Goal: Task Accomplishment & Management: Use online tool/utility

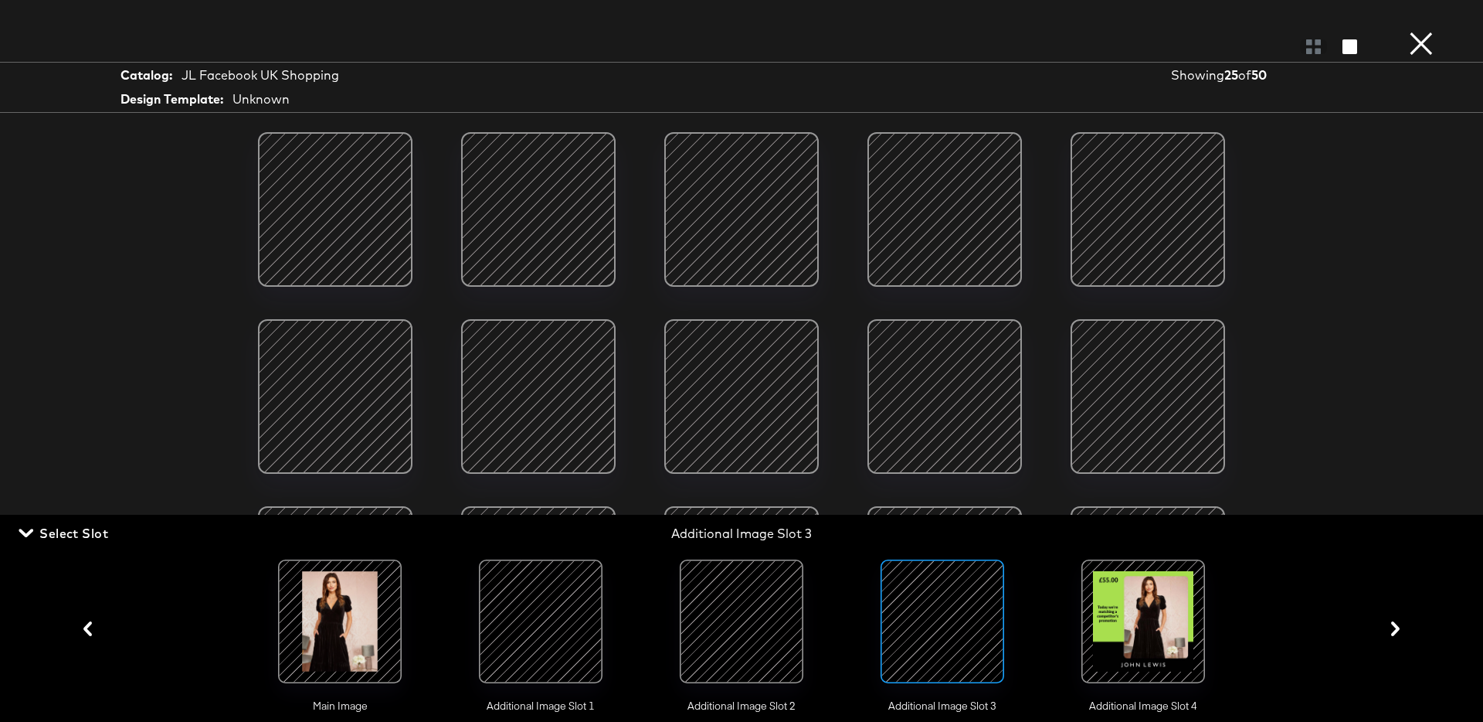
click at [1419, 31] on button "×" at bounding box center [1421, 15] width 31 height 31
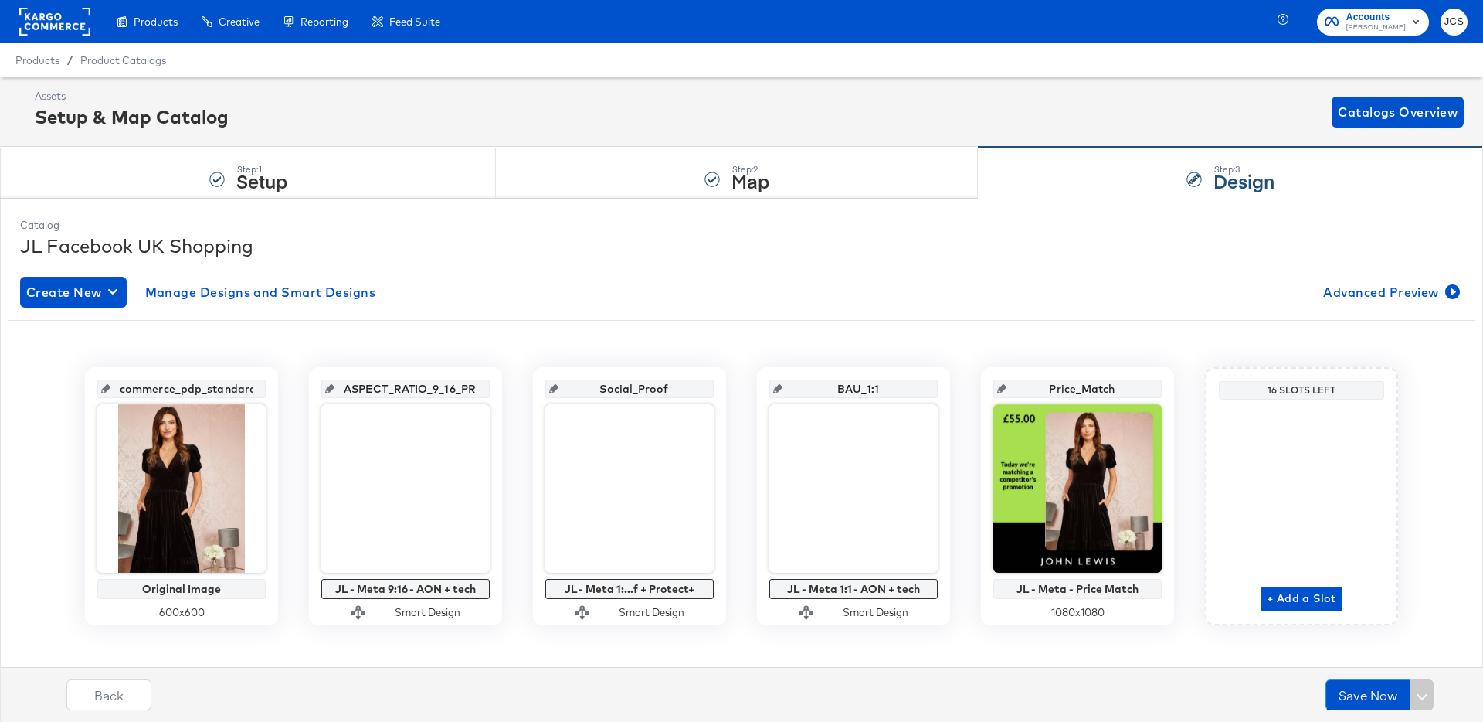
click at [71, 25] on rect at bounding box center [54, 22] width 71 height 28
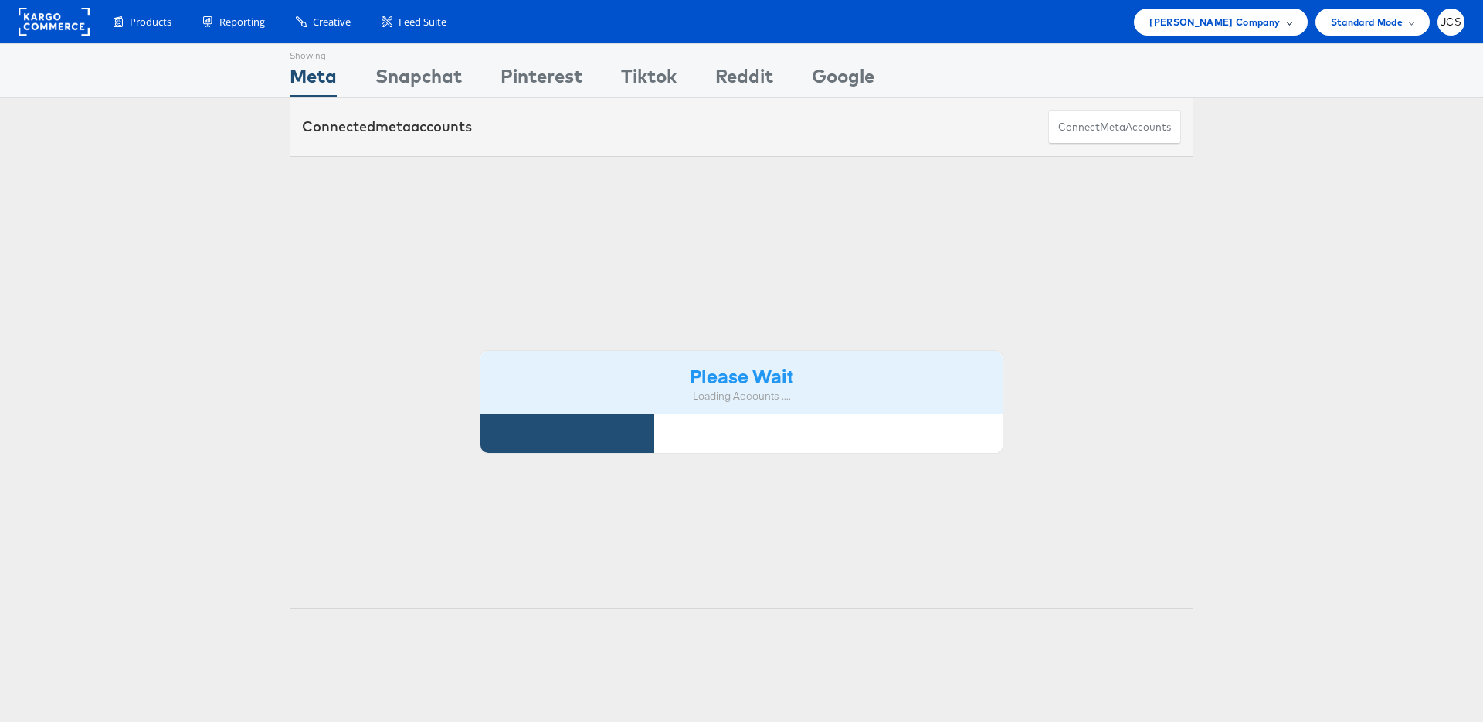
click at [1220, 29] on span "John Lewis Company" at bounding box center [1215, 22] width 131 height 16
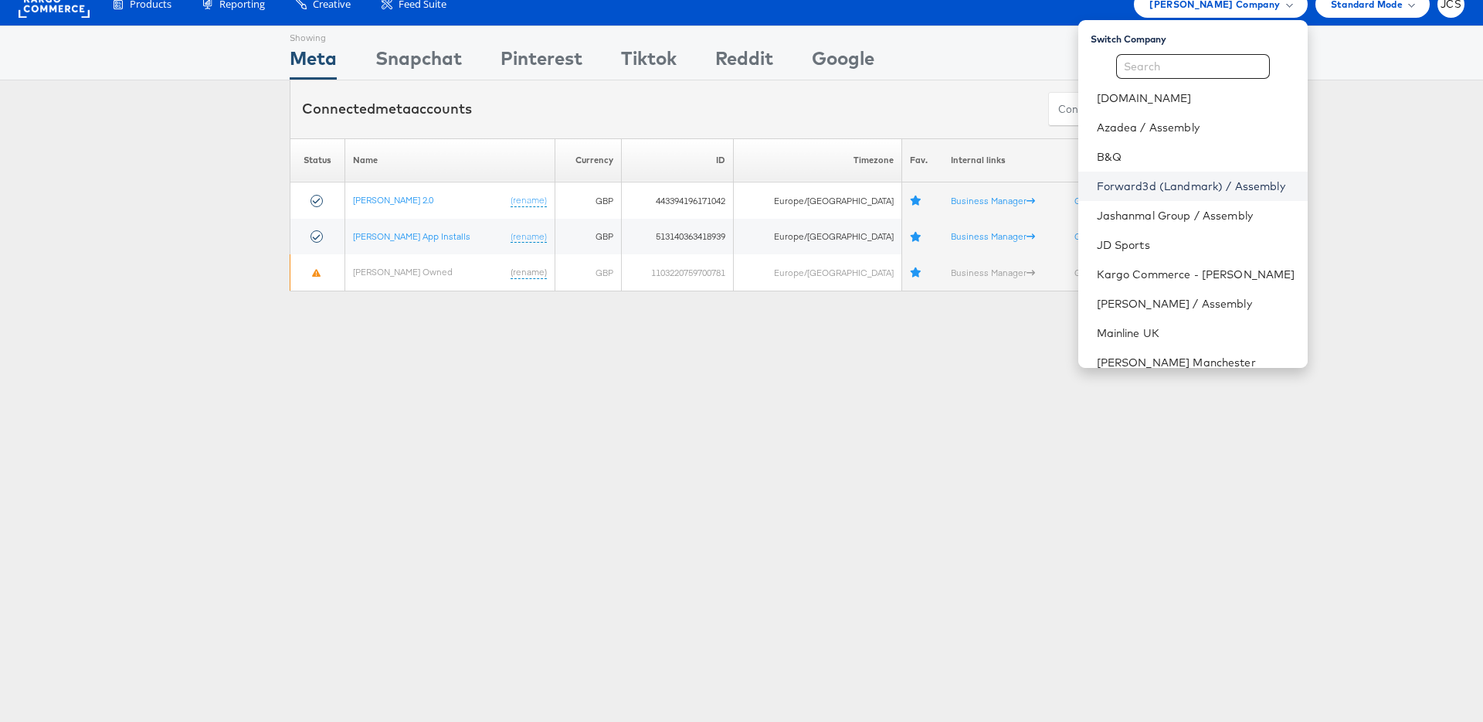
click at [1151, 185] on link "Forward3d (Landmark) / Assembly" at bounding box center [1196, 185] width 199 height 15
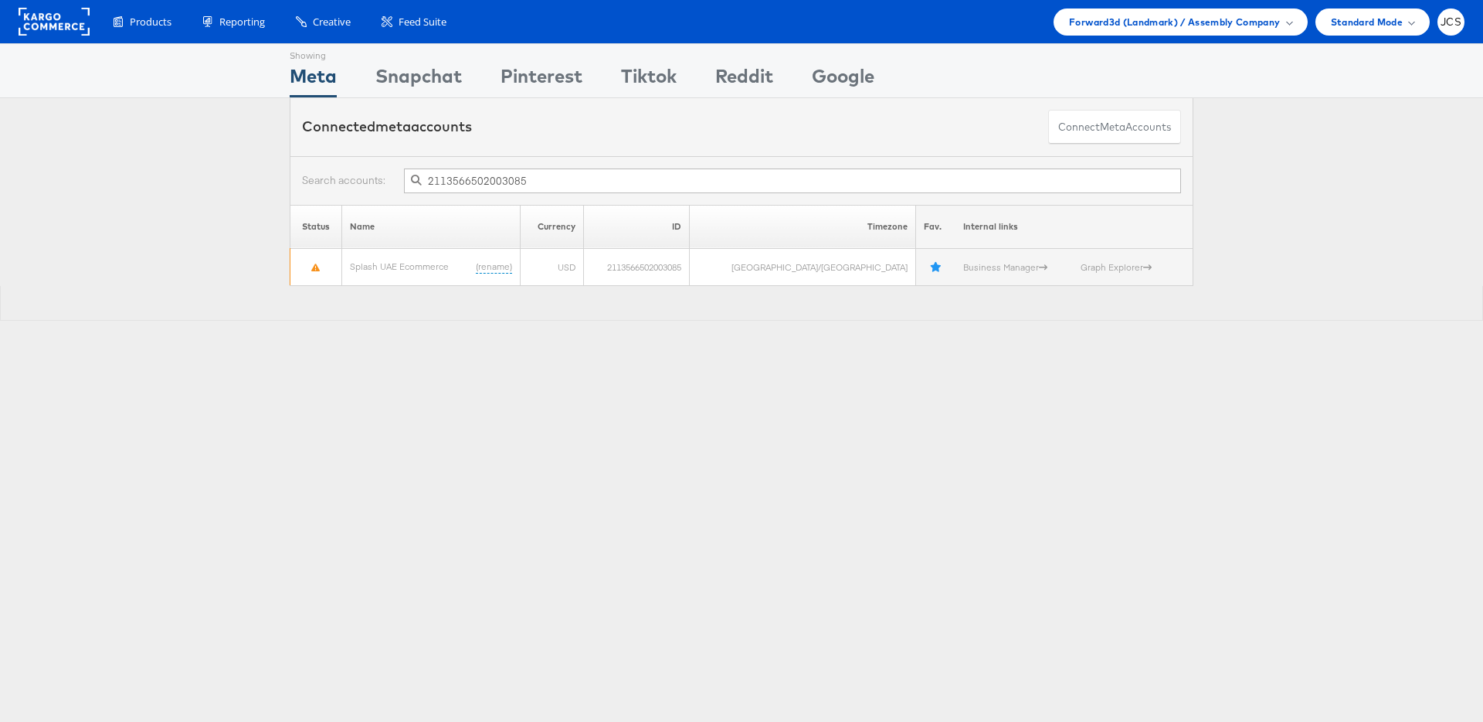
scroll to position [1, 0]
type input "2113566502003085"
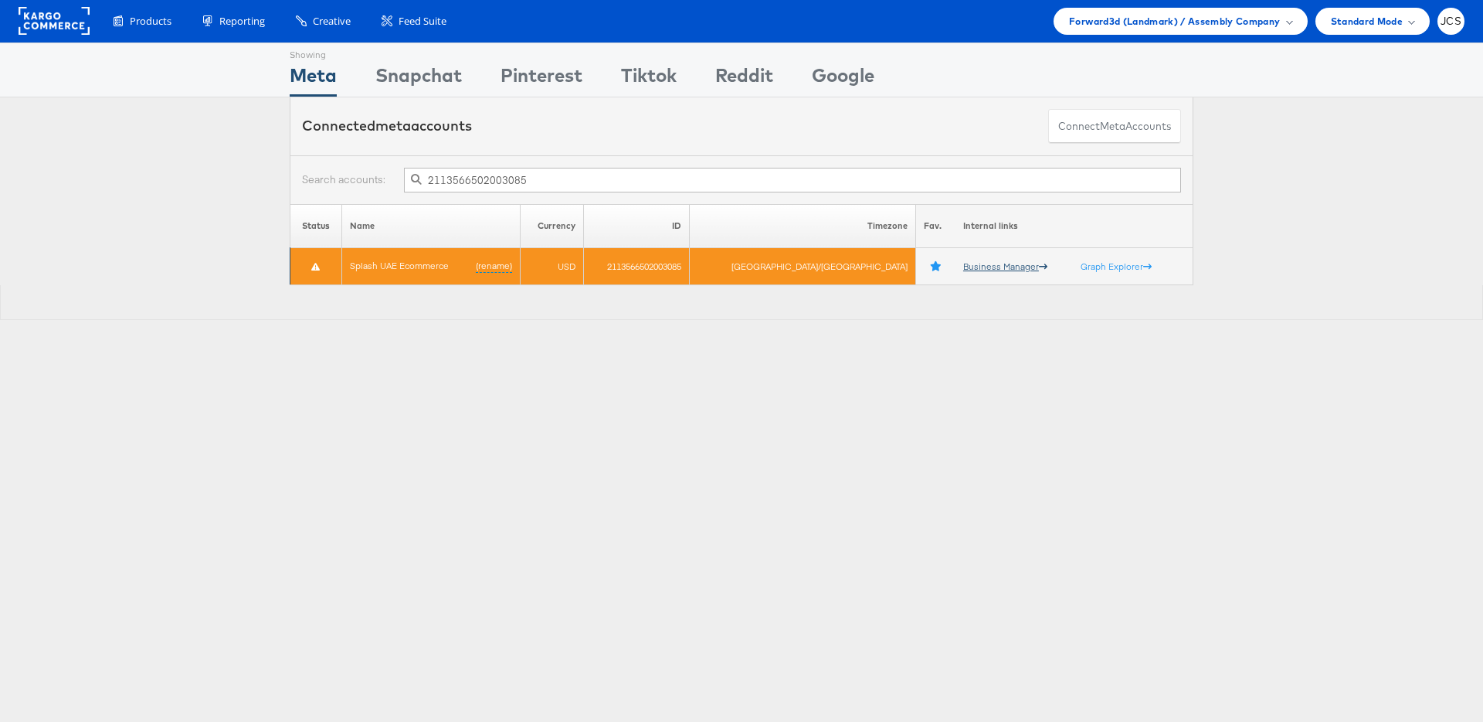
click at [979, 265] on link "Business Manager" at bounding box center [1005, 266] width 84 height 12
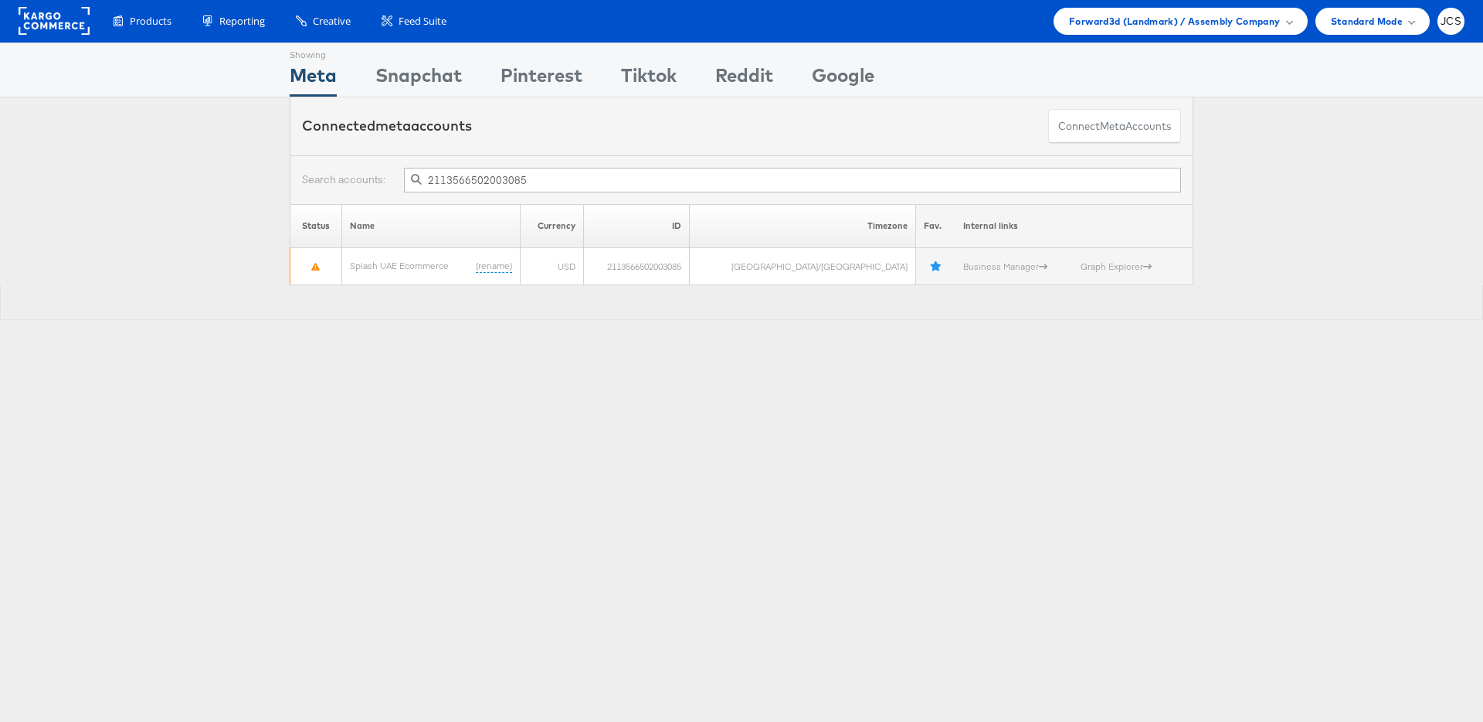
click at [641, 387] on div "Showing Meta Showing Snapchat Showing Pinterest Showing Tiktok Showing Reddit S…" at bounding box center [741, 428] width 1483 height 773
click at [66, 24] on rect at bounding box center [54, 21] width 71 height 28
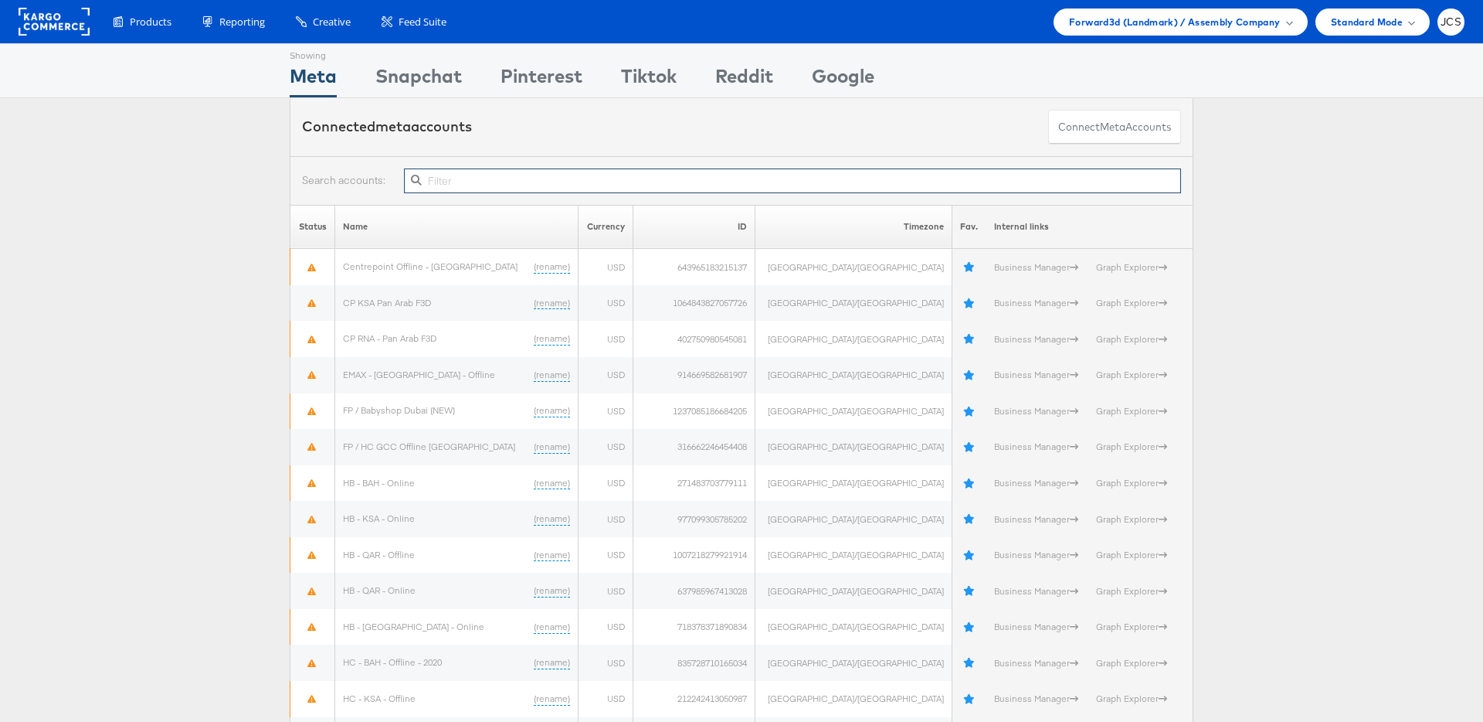
click at [861, 175] on input "text" at bounding box center [792, 180] width 777 height 25
paste input "Incremental attribution vs BAU - conv lift"
type input "Incremental attribution vs BAU - conv lift"
click at [569, 185] on input "text" at bounding box center [792, 180] width 777 height 25
paste input "2113566502003085"
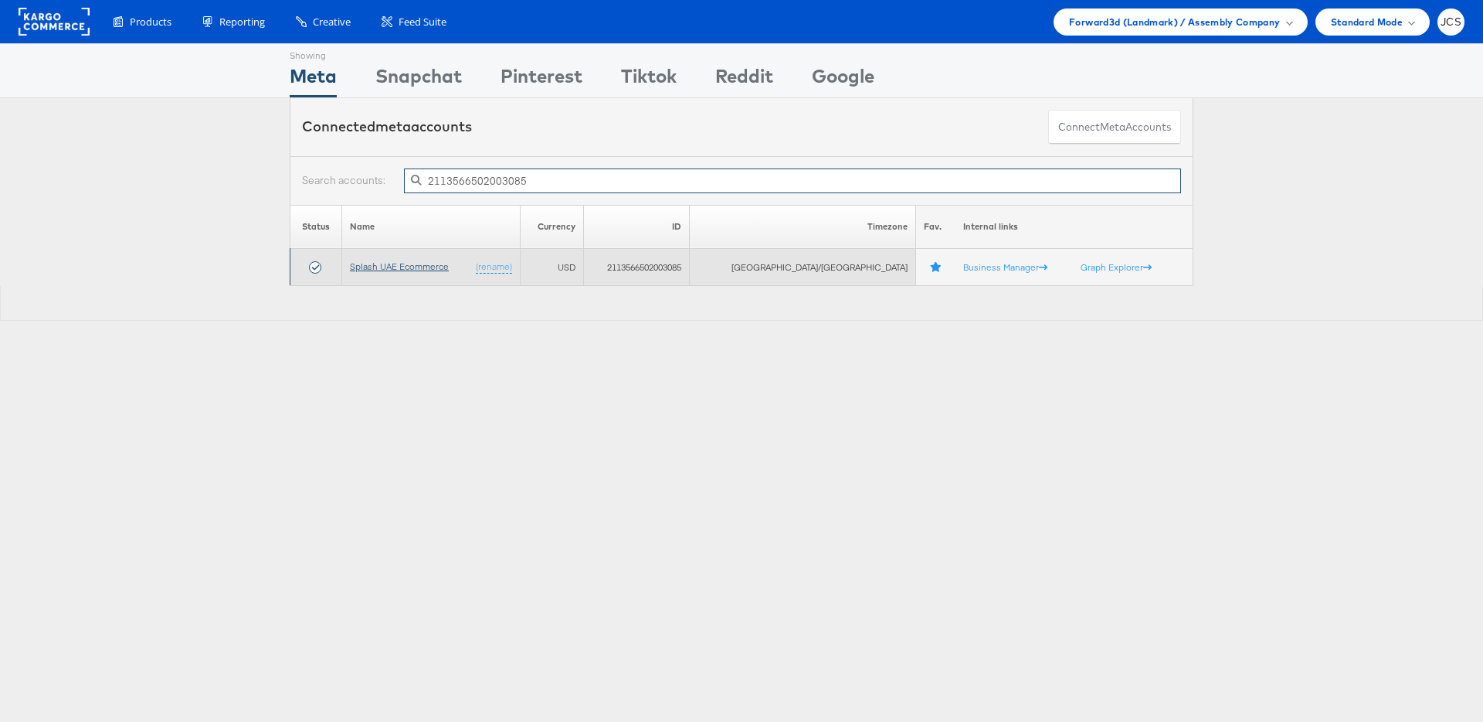
type input "2113566502003085"
click at [432, 270] on link "Splash UAE Ecommerce" at bounding box center [399, 266] width 99 height 12
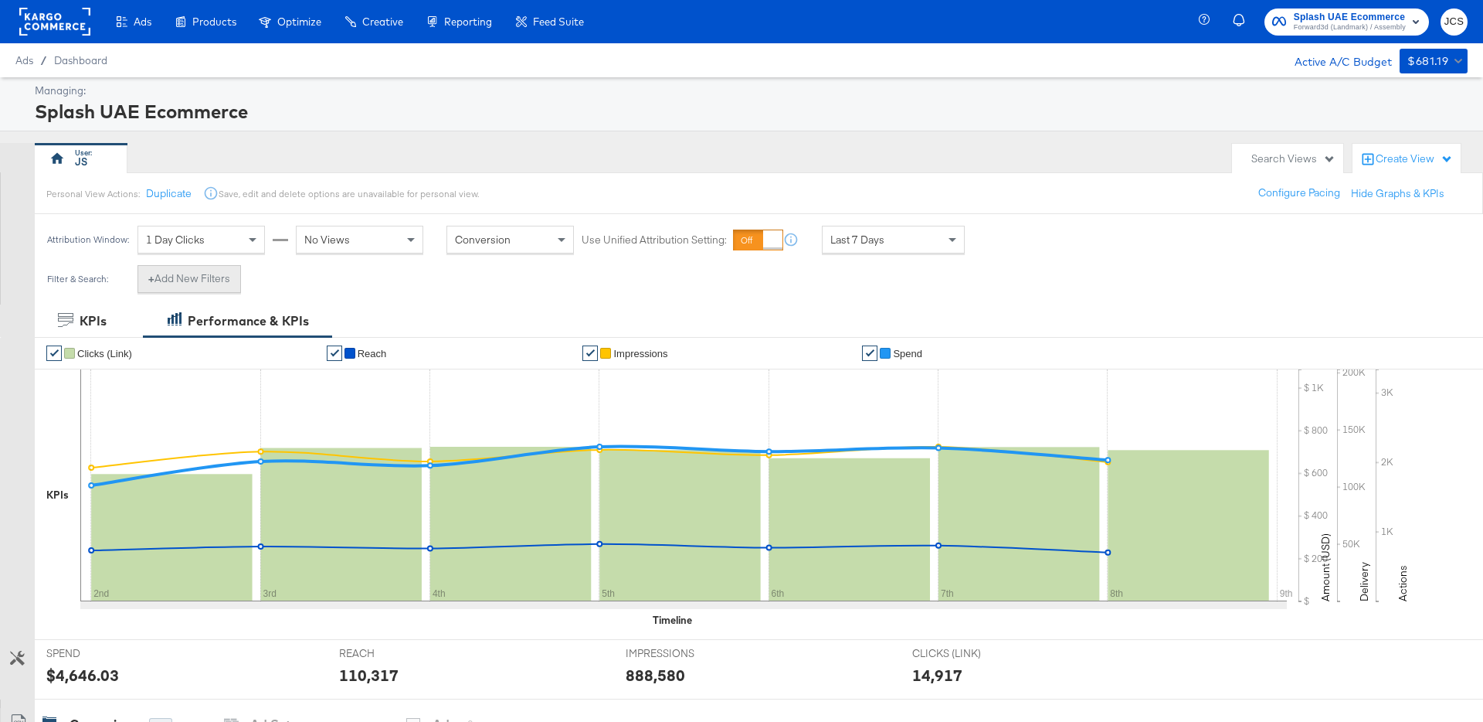
click at [192, 284] on button "+ Add New Filters" at bounding box center [190, 279] width 104 height 28
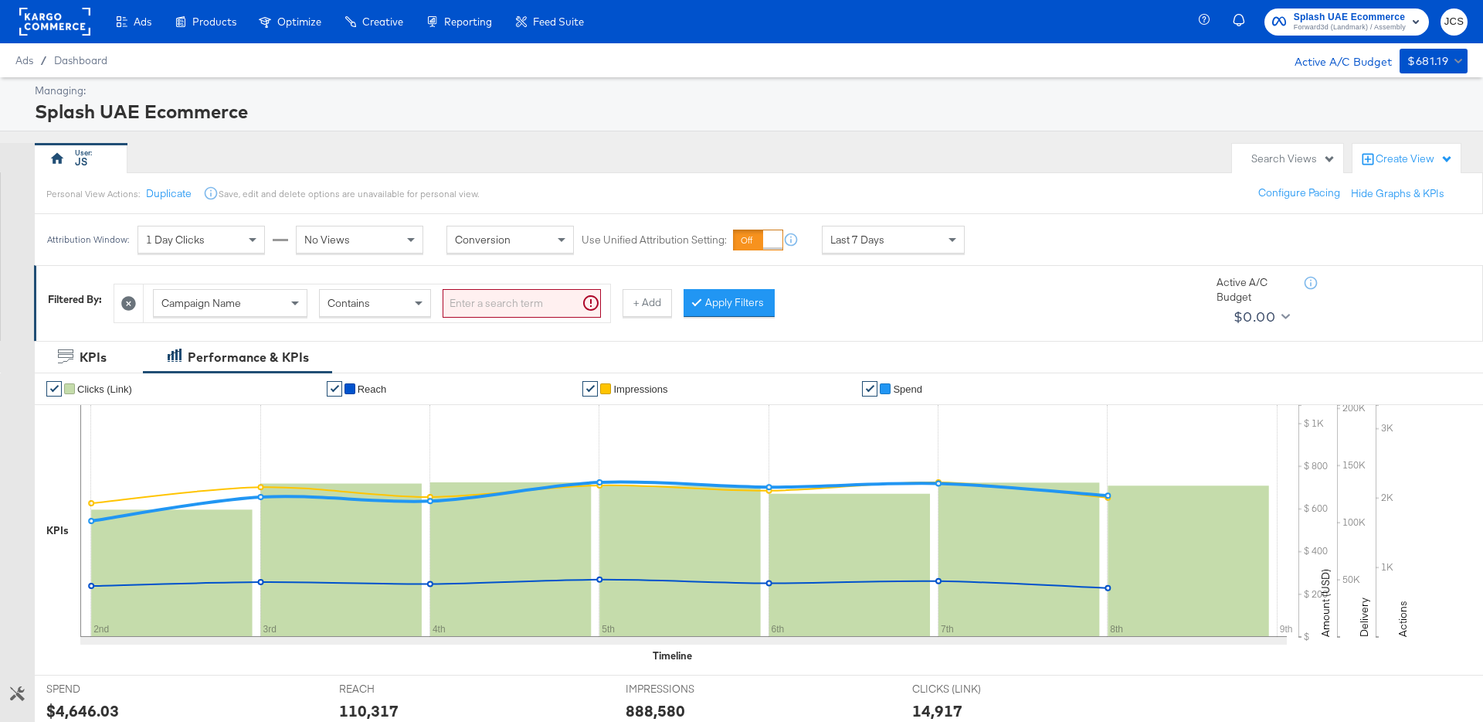
click at [192, 305] on span "Campaign Name" at bounding box center [201, 303] width 80 height 14
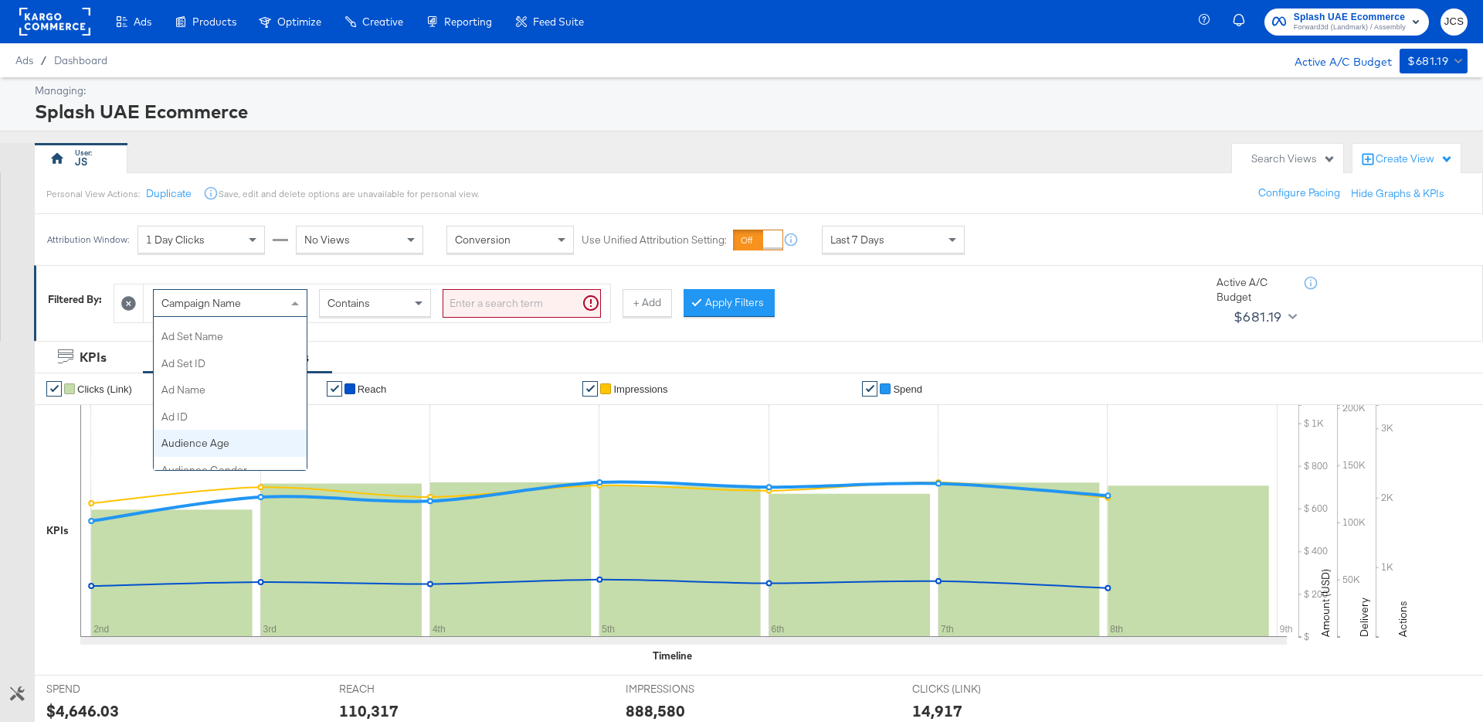
scroll to position [209, 0]
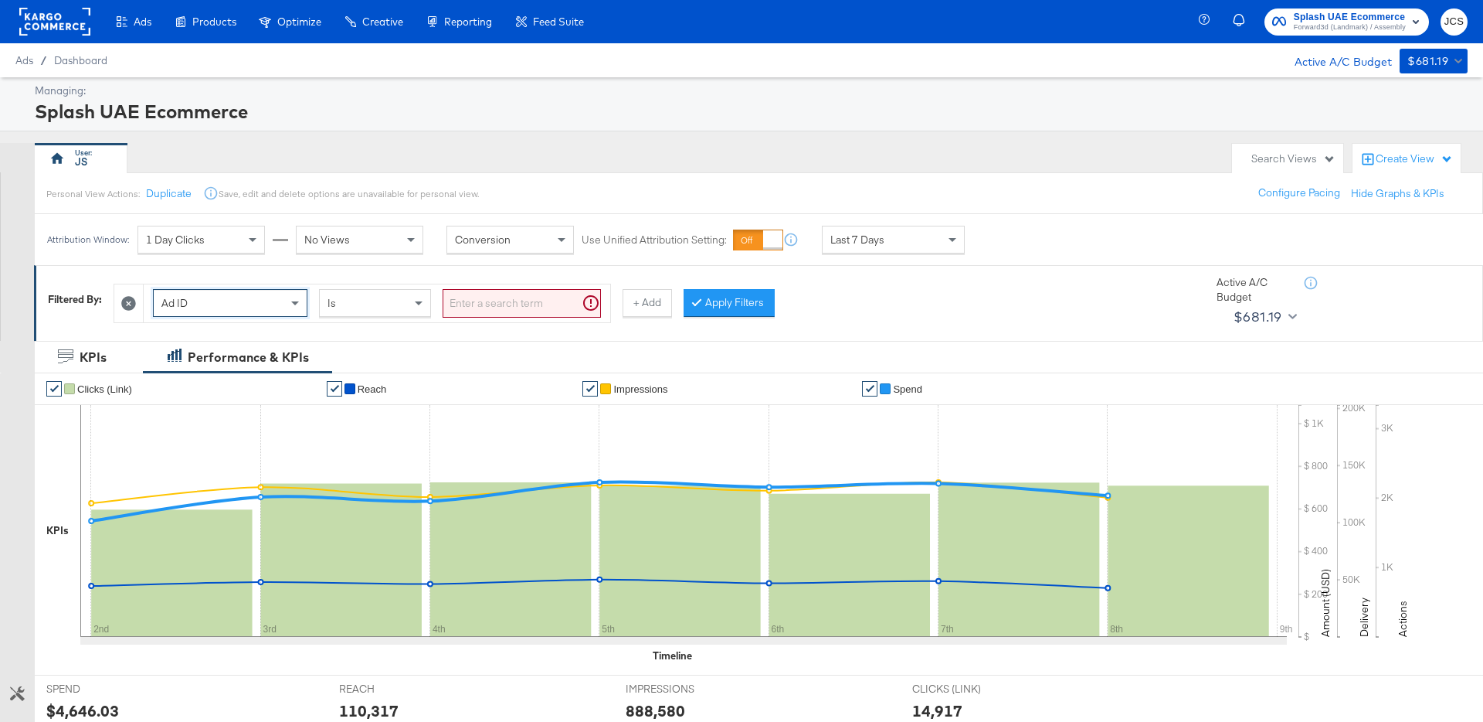
click at [499, 300] on input "search" at bounding box center [522, 303] width 158 height 29
paste input "120207095353650596"
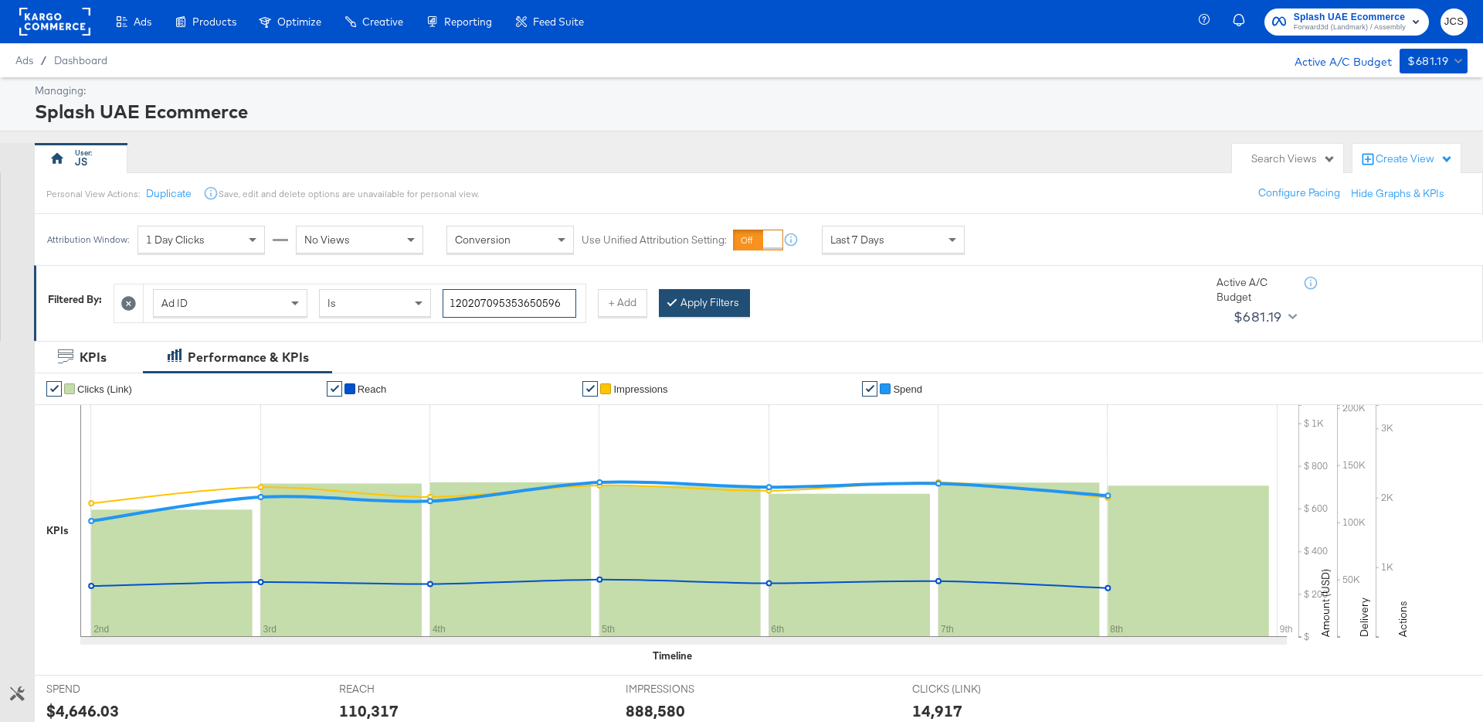
type input "120207095353650596"
click at [740, 303] on button "Apply Filters" at bounding box center [704, 303] width 91 height 28
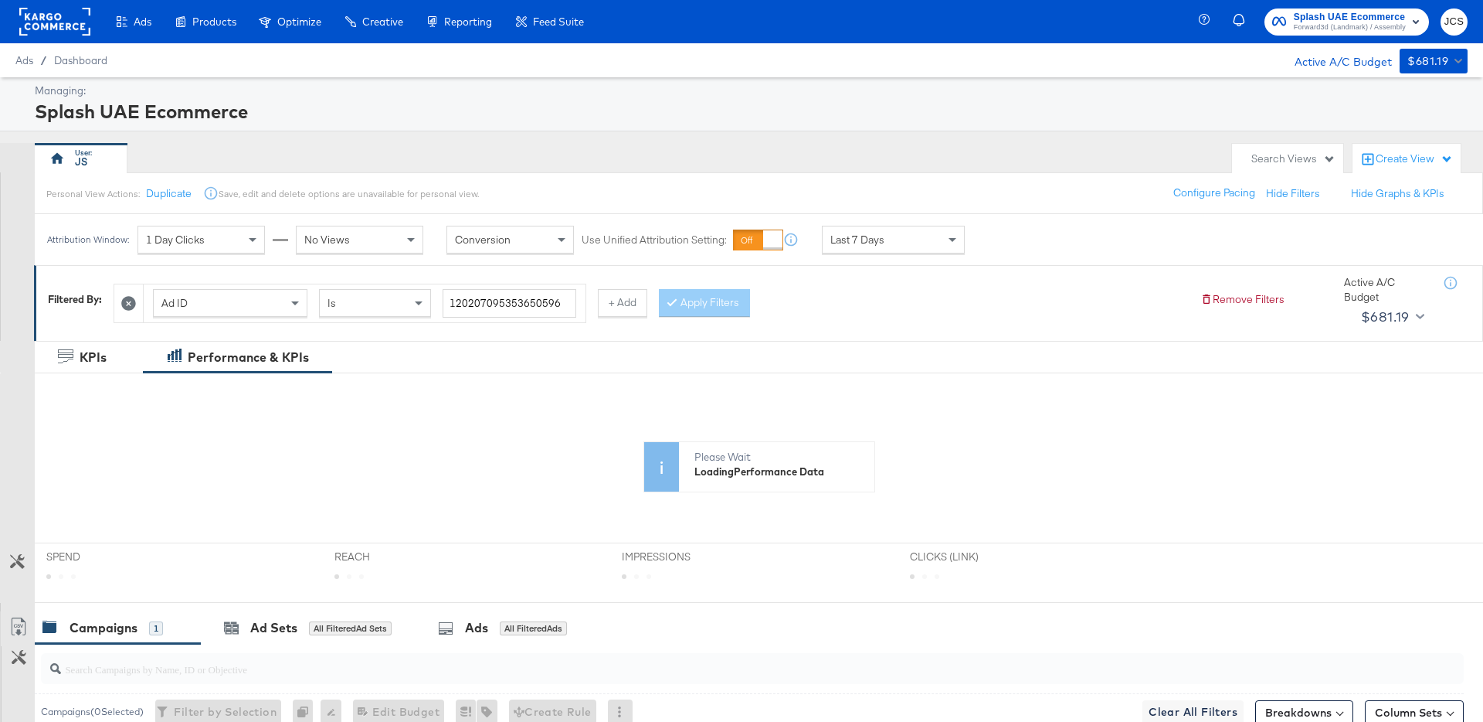
scroll to position [261, 0]
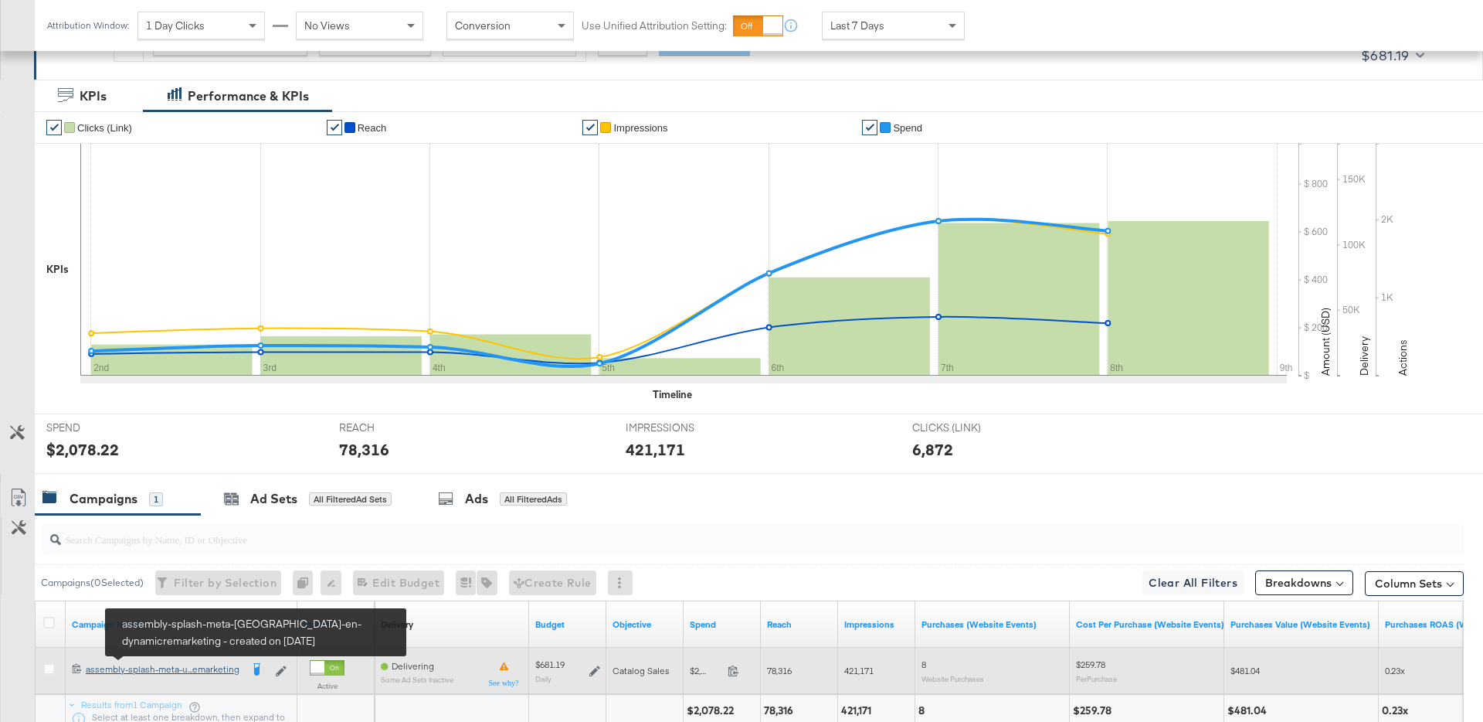
click at [186, 668] on div "assembly-splash-meta-uae-en-dynamicremarketing assembly-splash-meta-u...emarket…" at bounding box center [163, 669] width 155 height 12
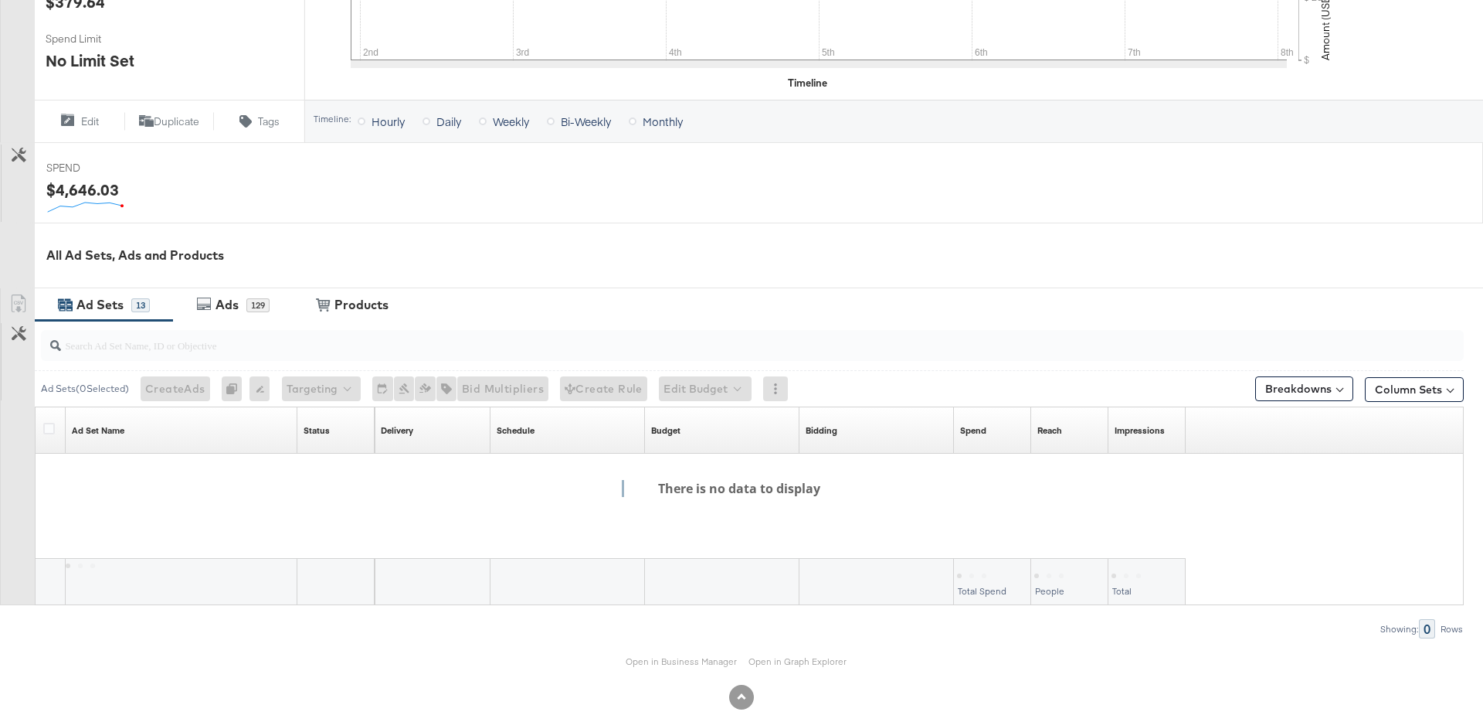
scroll to position [507, 0]
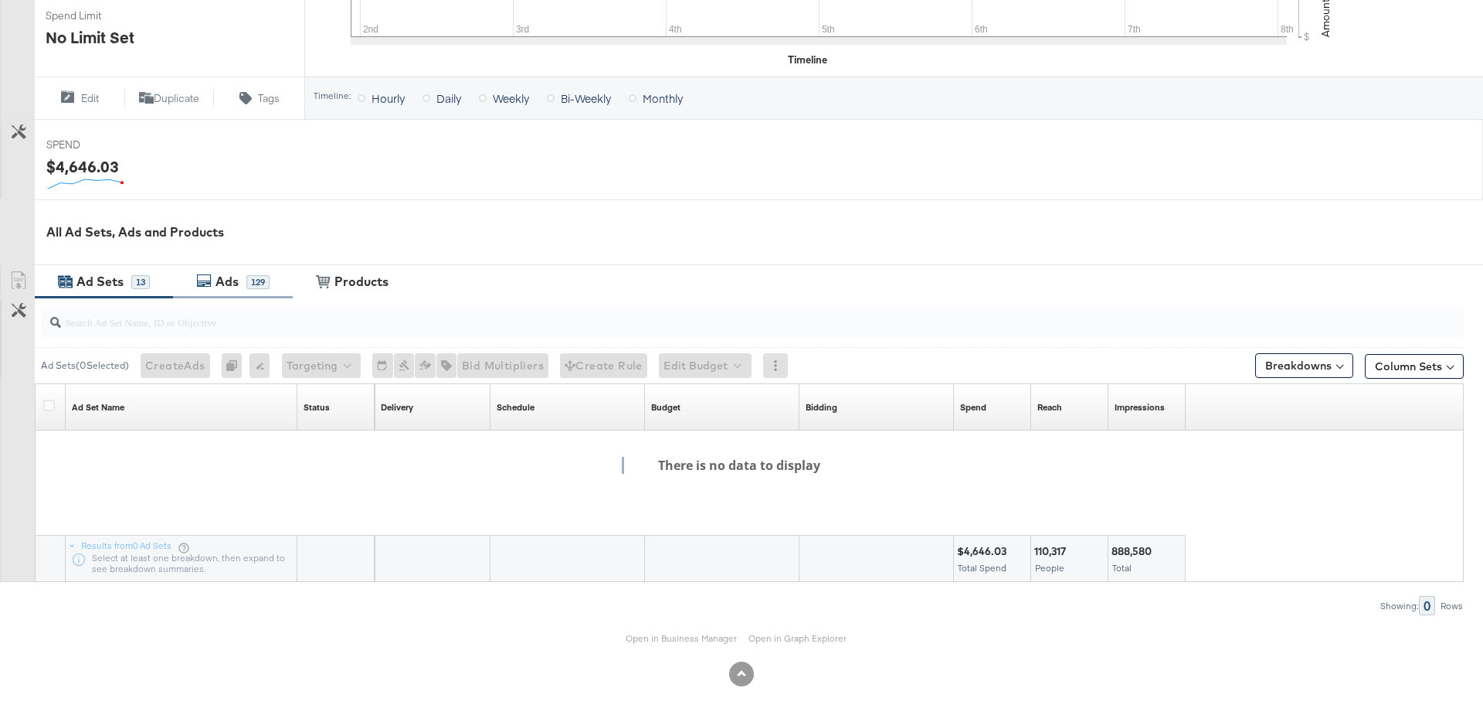
click at [222, 291] on div "Ads 129" at bounding box center [233, 281] width 120 height 33
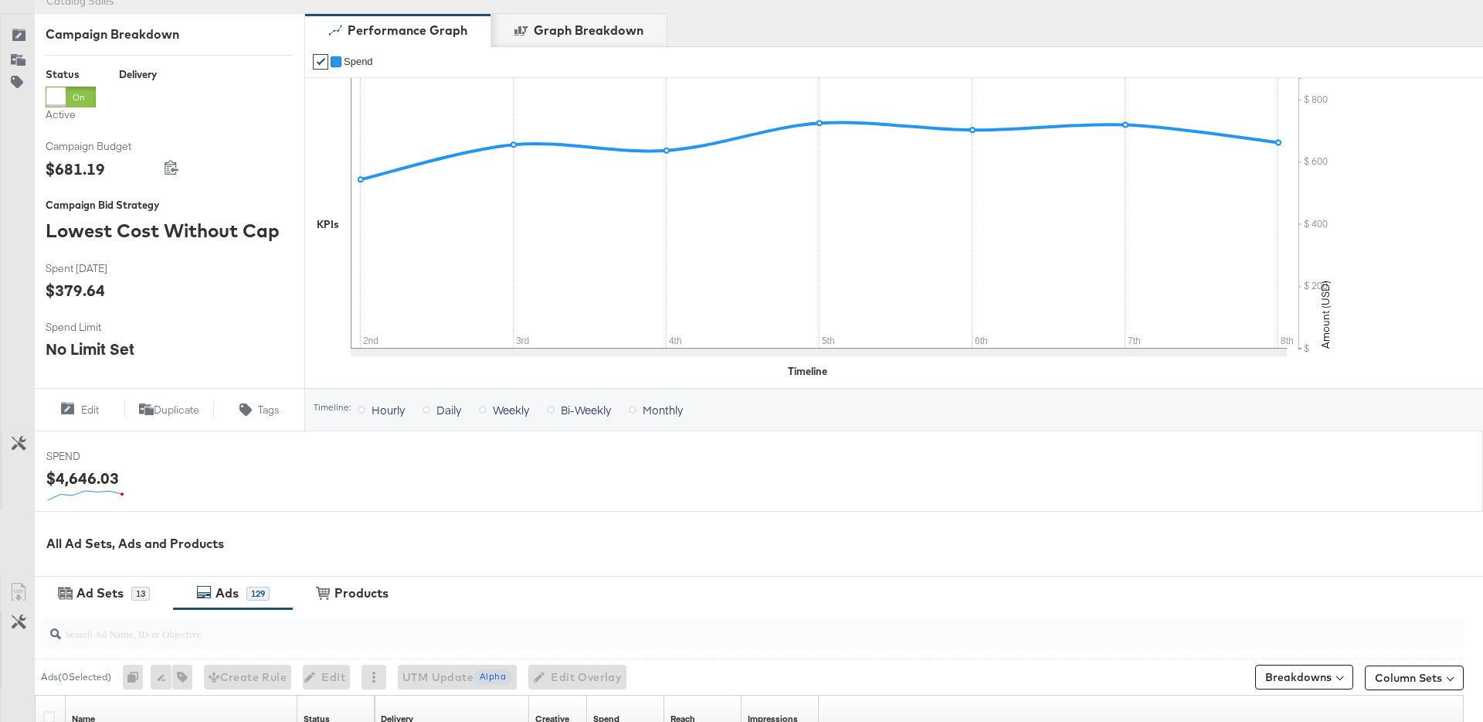
scroll to position [0, 0]
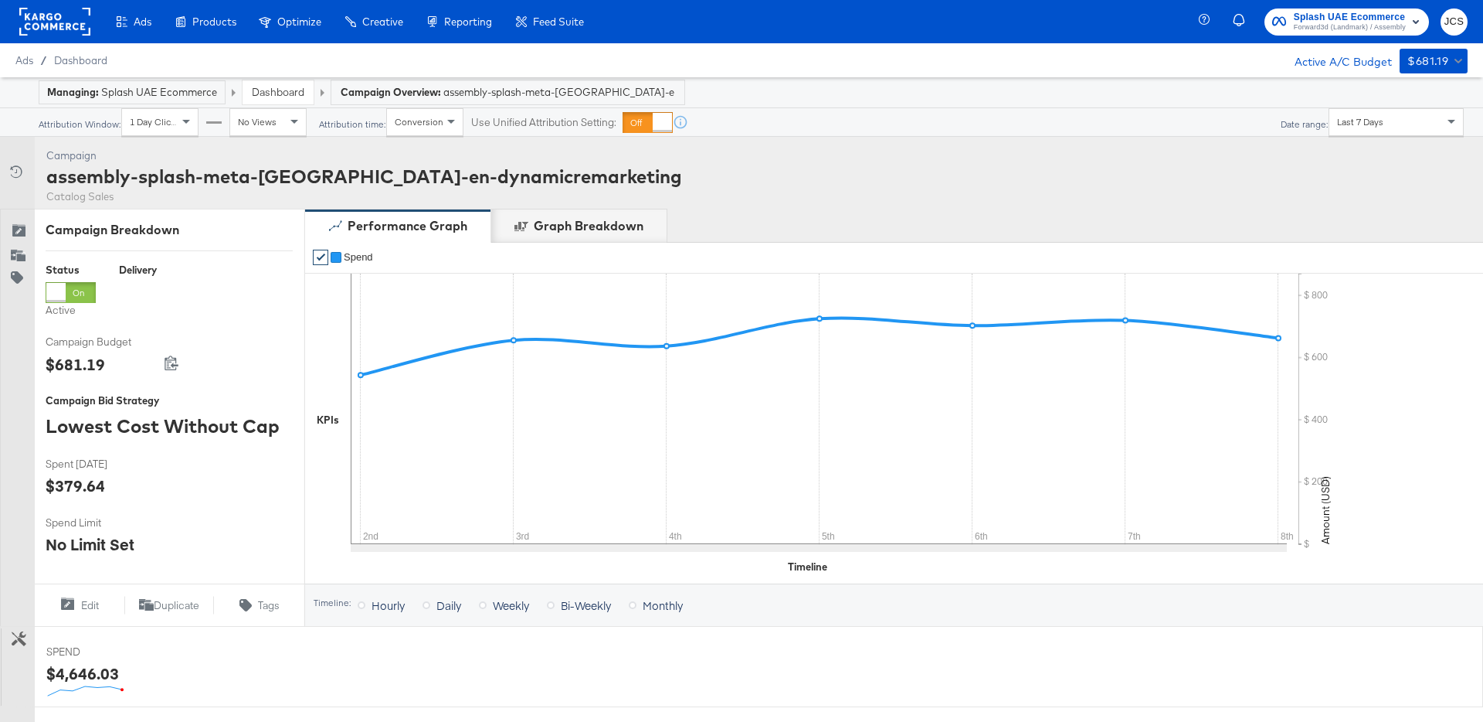
click at [282, 90] on link "Dashboard" at bounding box center [278, 92] width 53 height 14
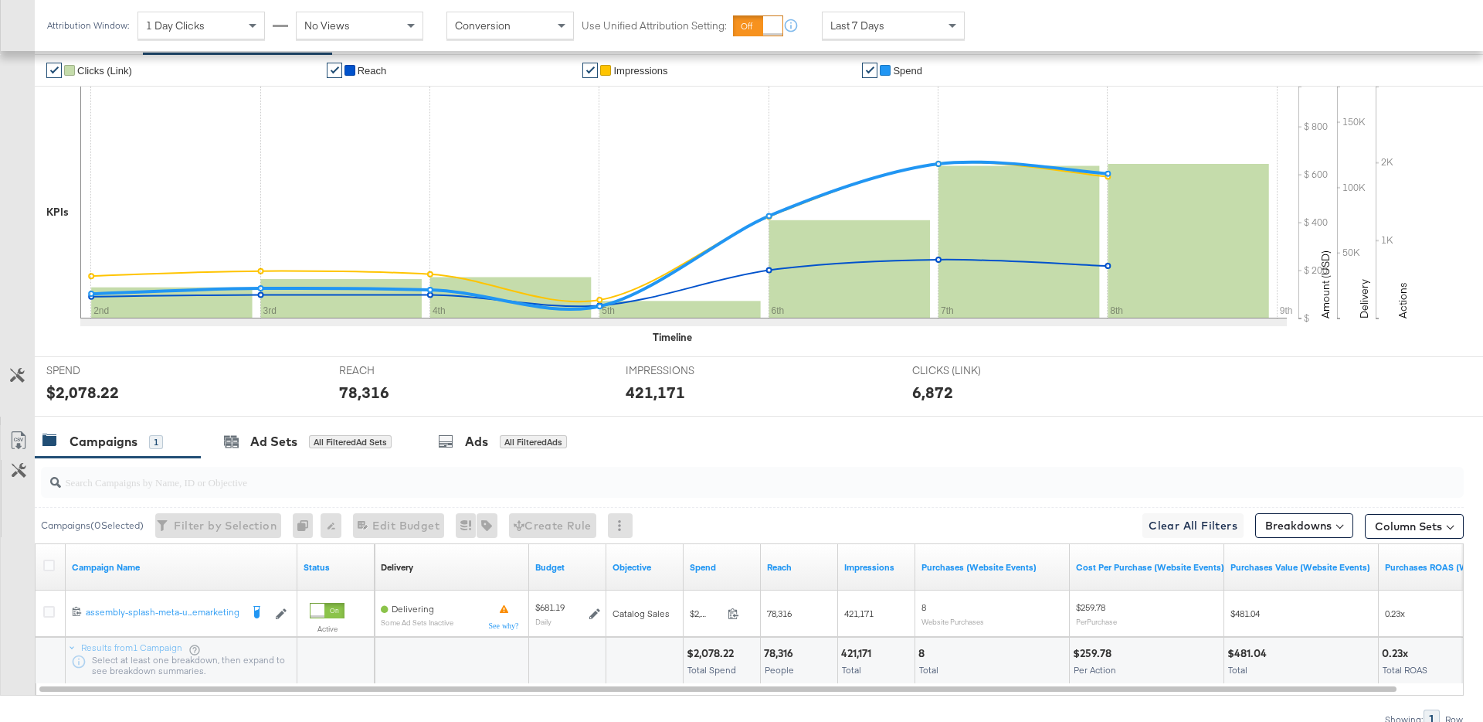
scroll to position [393, 0]
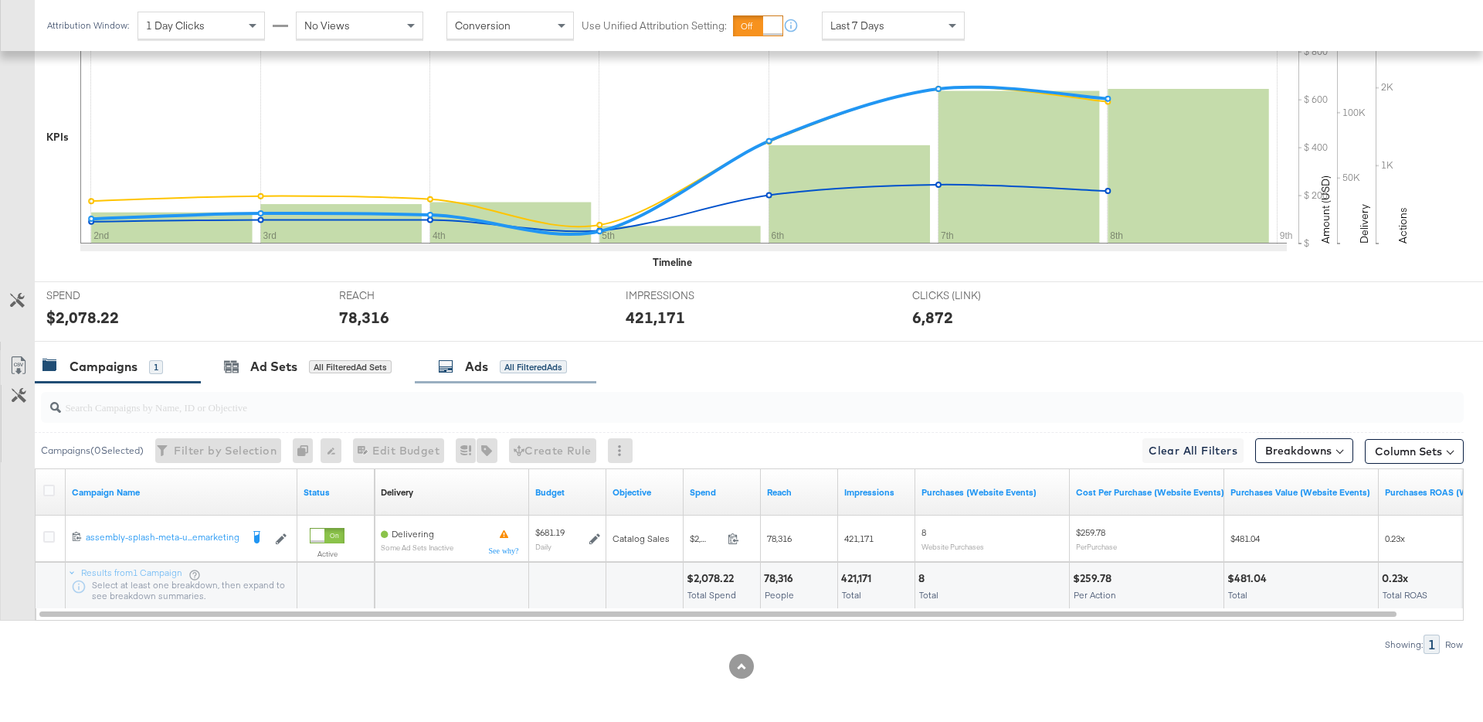
click at [473, 370] on div "Ads" at bounding box center [476, 367] width 23 height 18
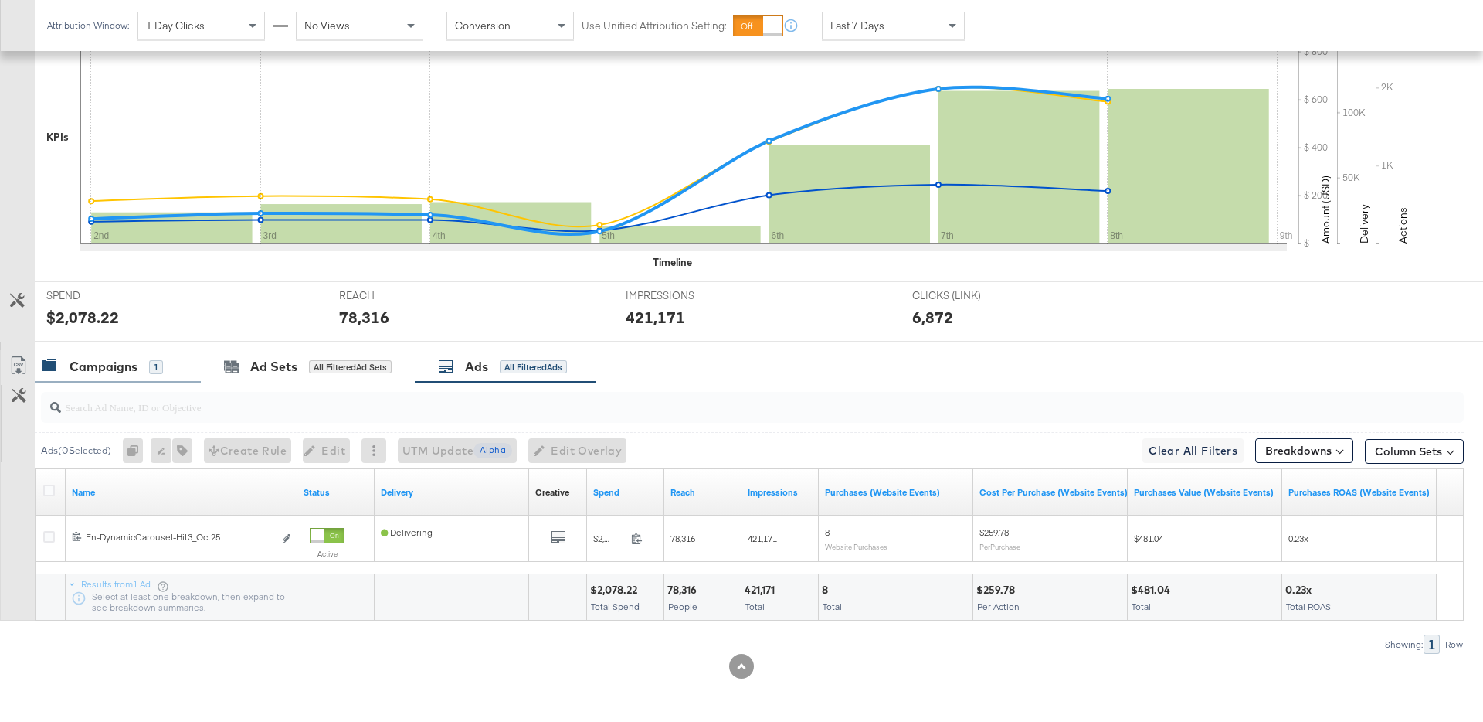
click at [138, 362] on div "Campaigns 1" at bounding box center [102, 367] width 121 height 18
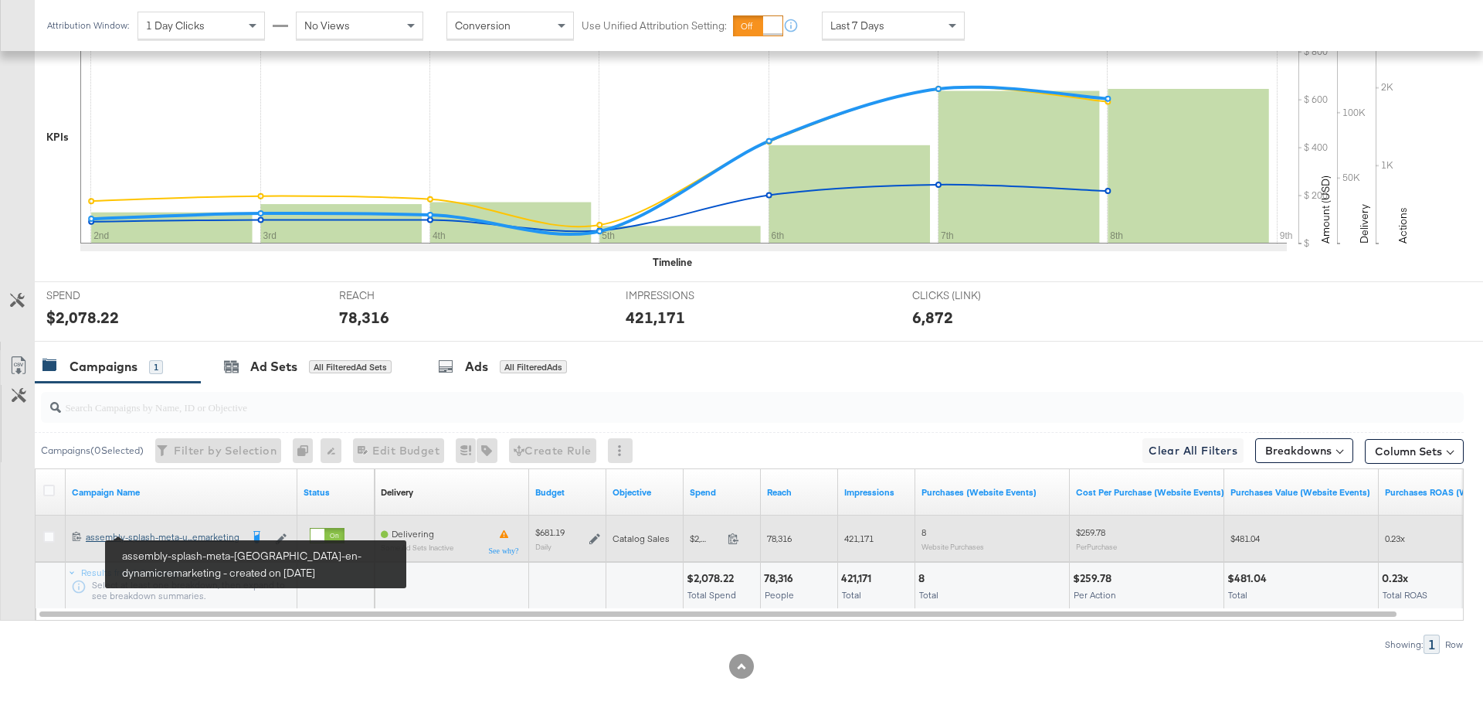
click at [206, 536] on div "assembly-splash-meta-uae-en-dynamicremarketing assembly-splash-meta-u...emarket…" at bounding box center [163, 537] width 155 height 12
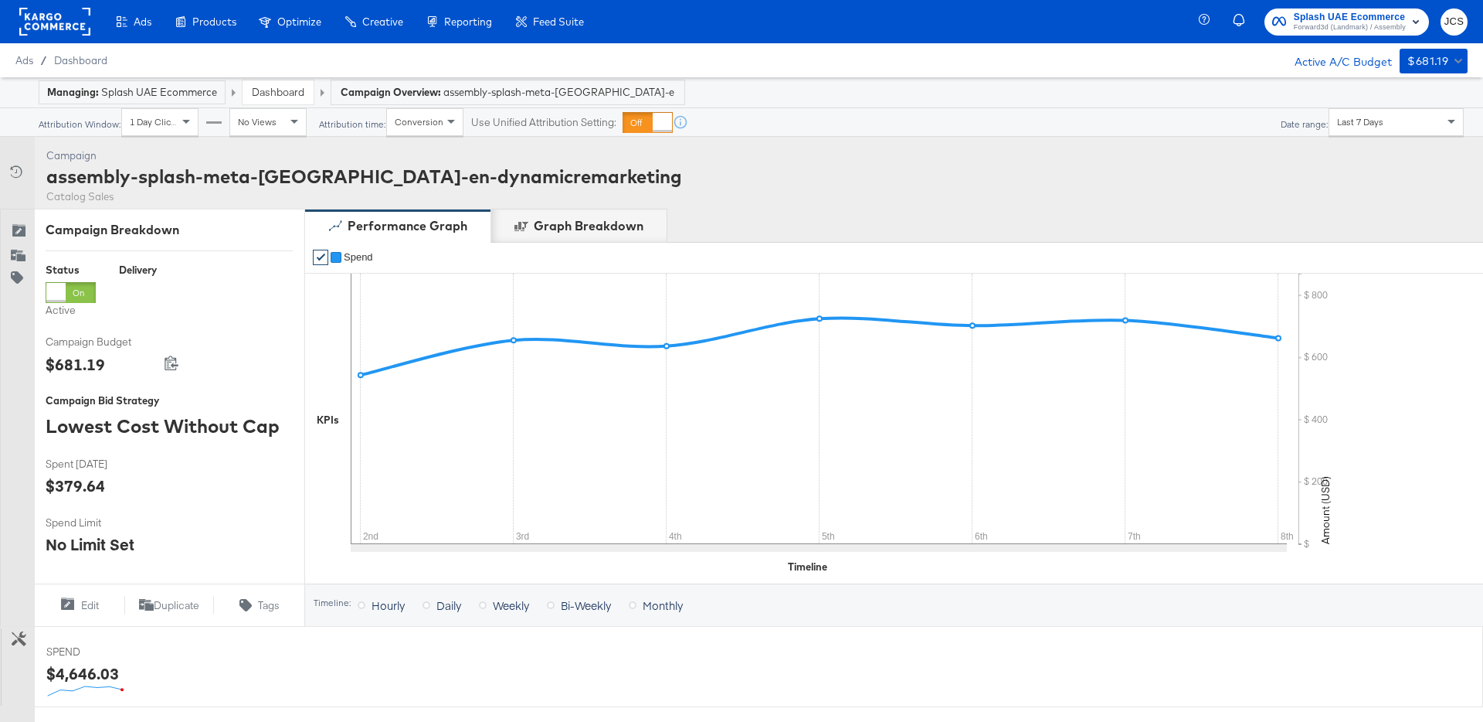
click at [301, 93] on link "Dashboard" at bounding box center [278, 92] width 53 height 14
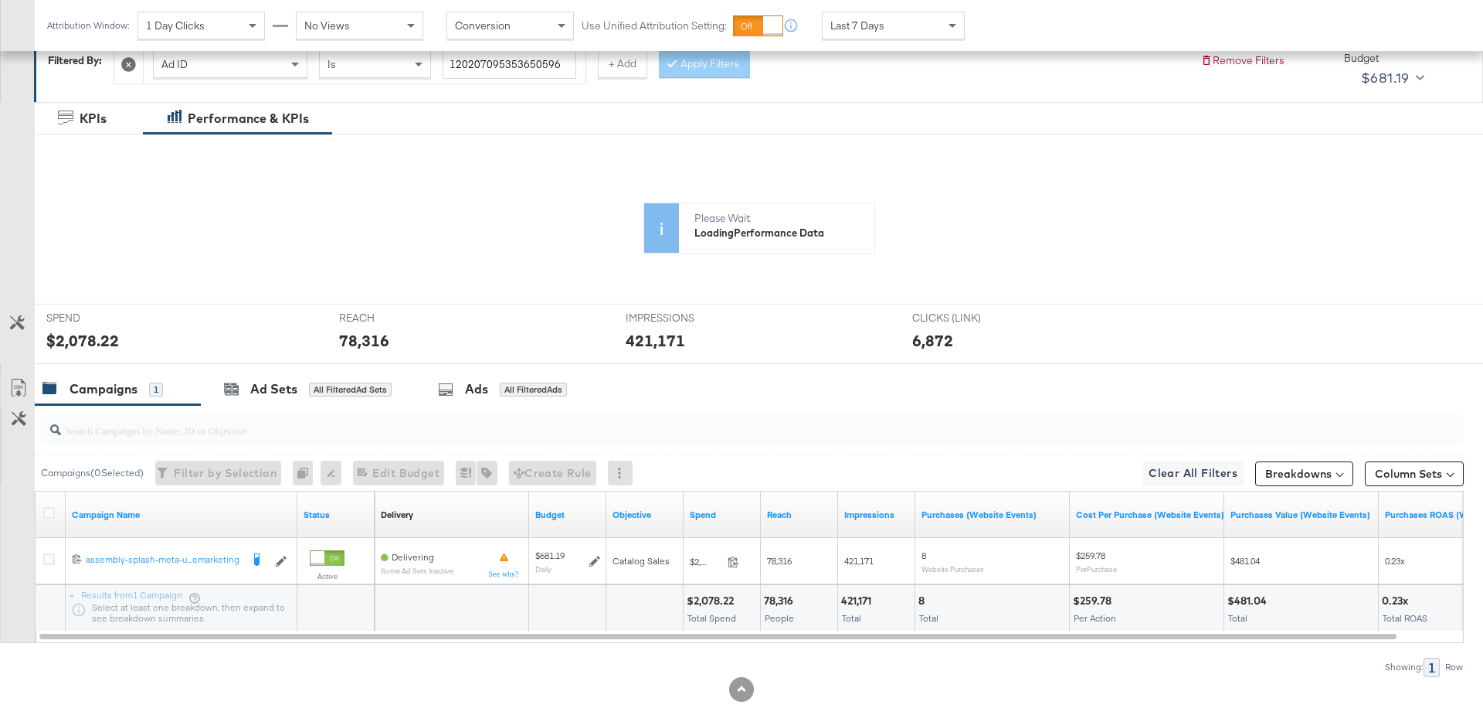
scroll to position [393, 0]
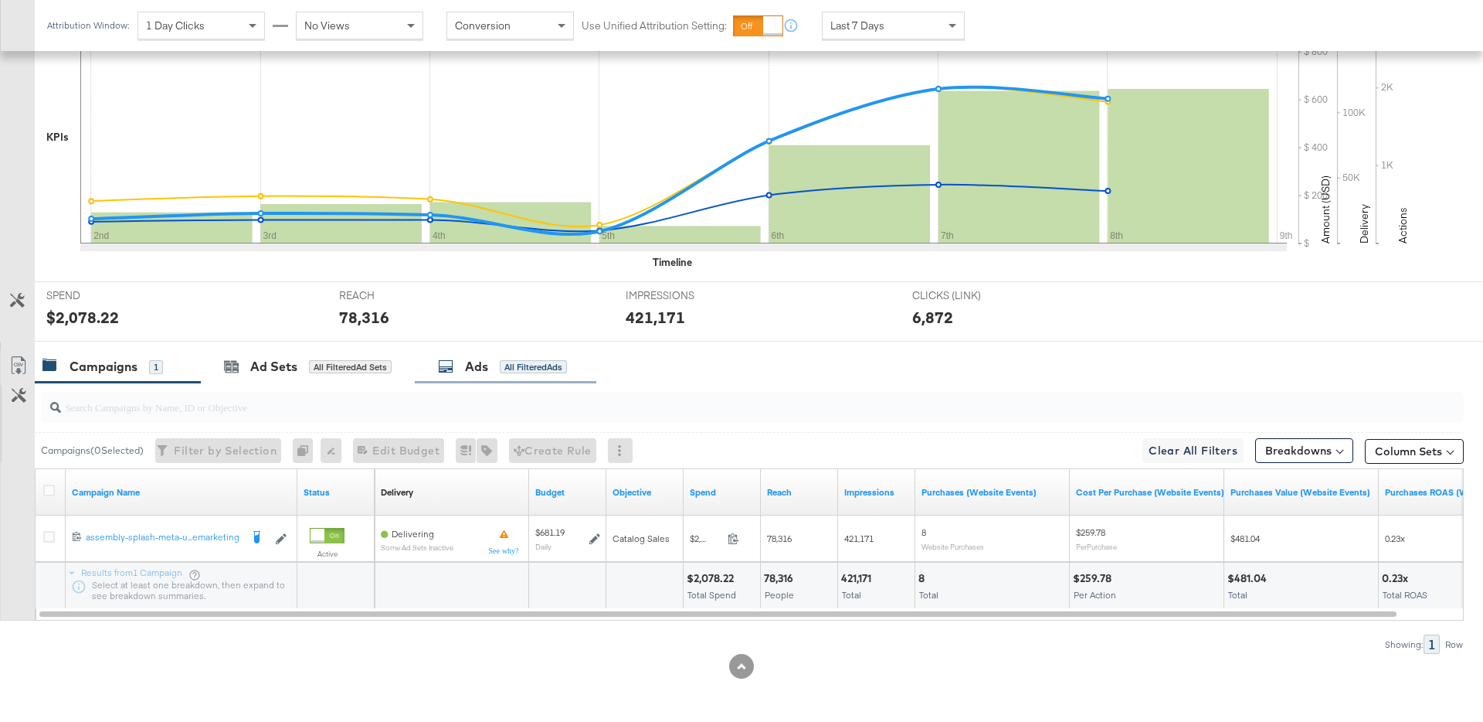
click at [491, 362] on div "Ads All Filtered Ads" at bounding box center [502, 367] width 129 height 18
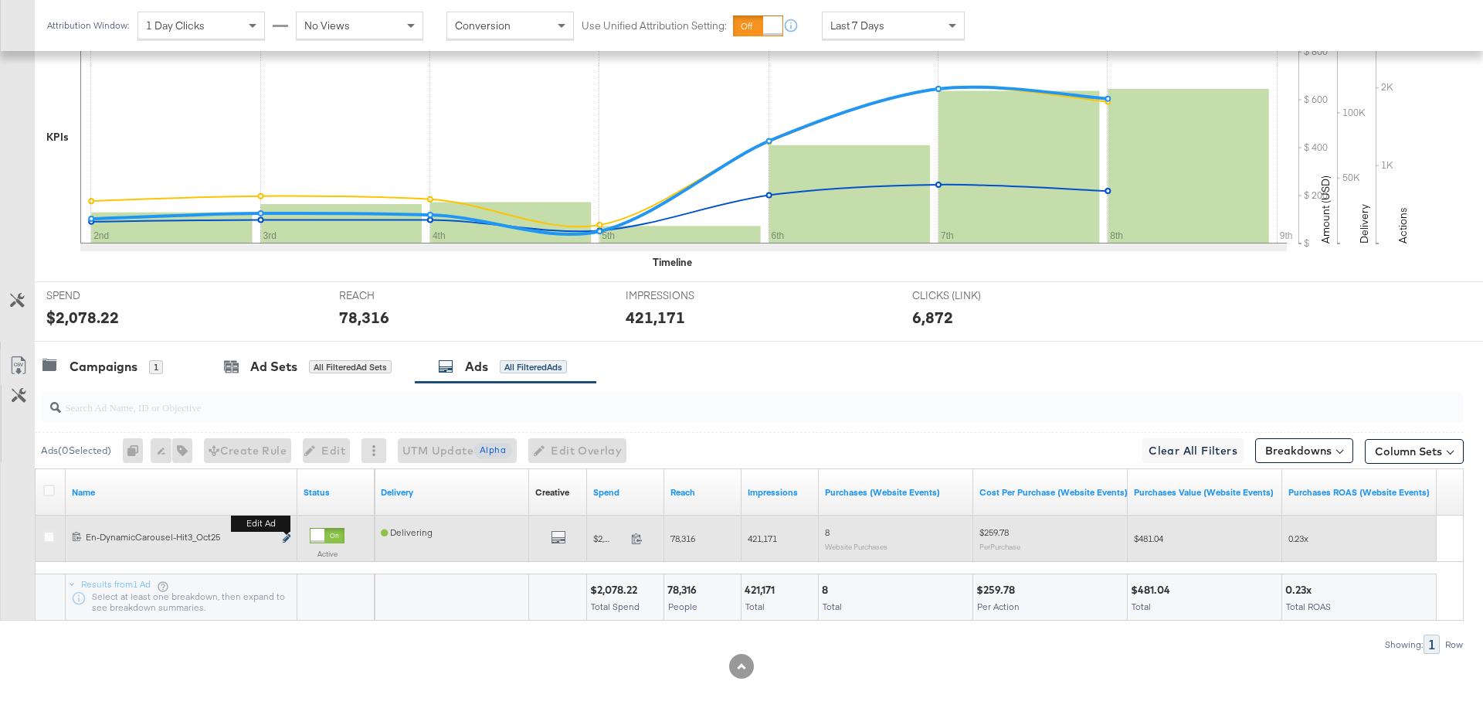
click at [287, 539] on icon "link" at bounding box center [287, 538] width 8 height 8
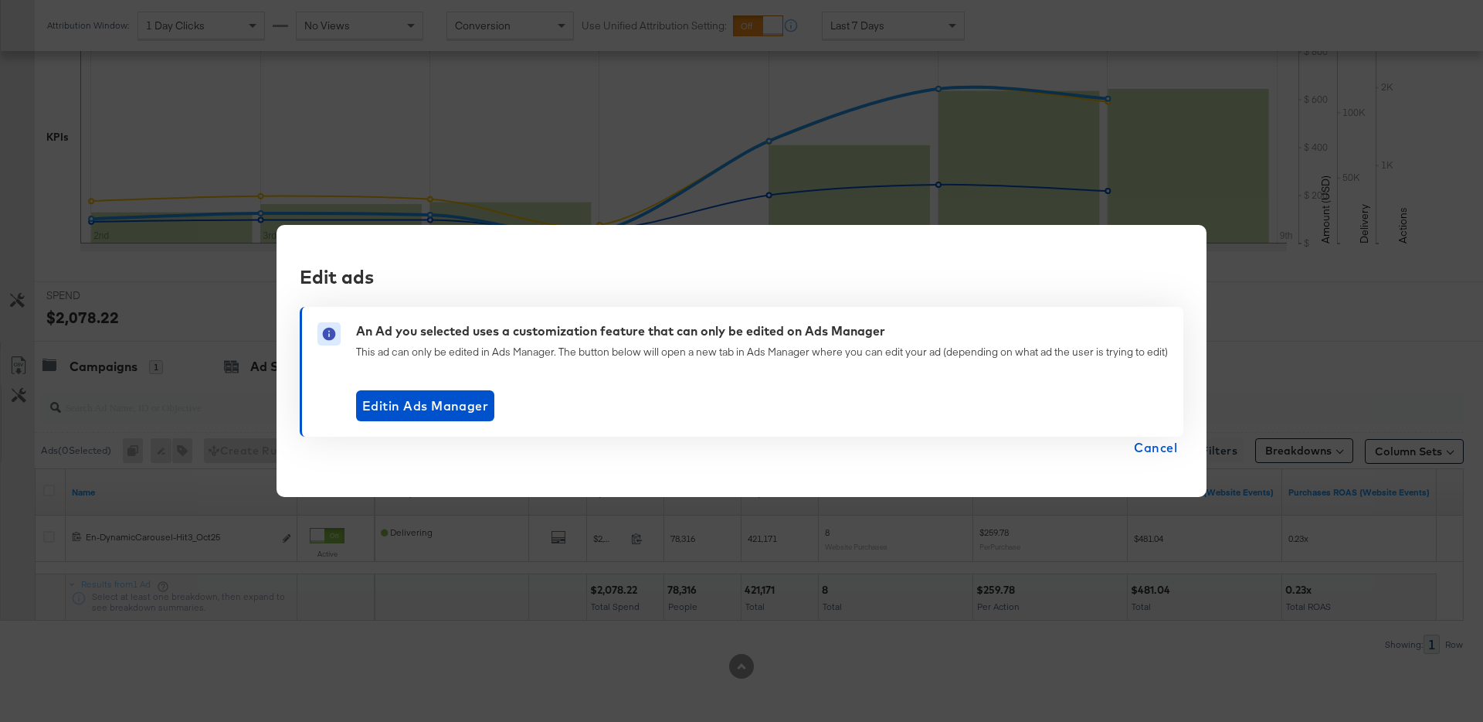
click at [1158, 450] on span "Cancel" at bounding box center [1155, 448] width 43 height 22
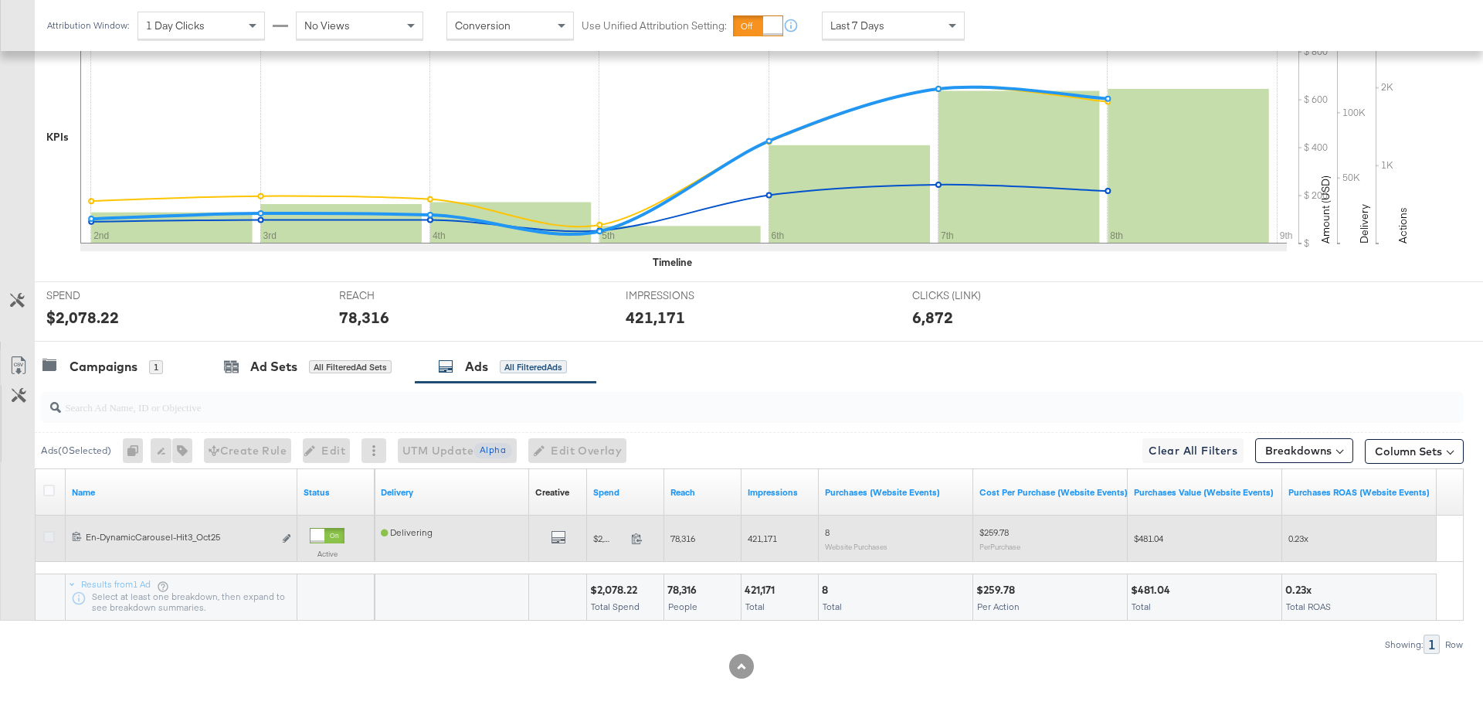
click at [46, 535] on icon at bounding box center [49, 537] width 12 height 12
click at [0, 0] on input "checkbox" at bounding box center [0, 0] width 0 height 0
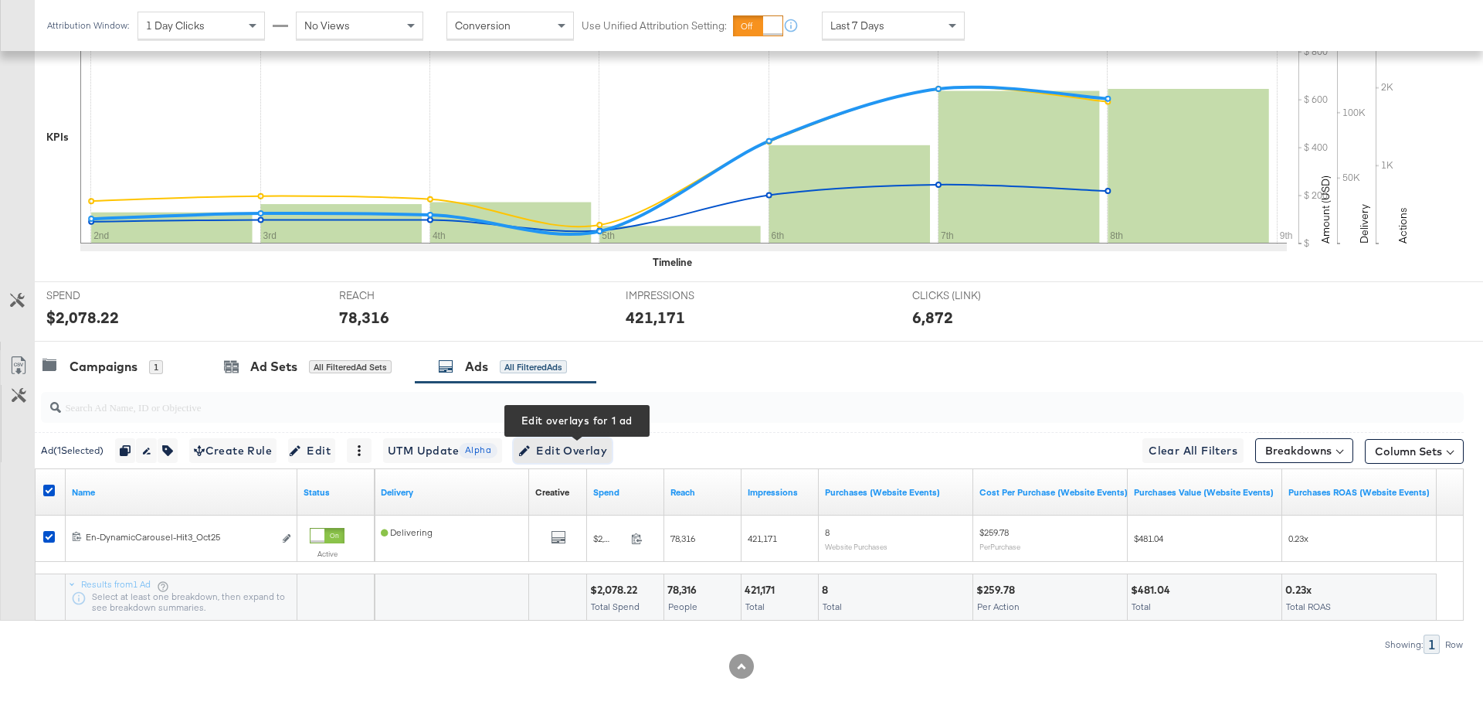
click at [607, 450] on span "Edit Overlay Edit overlays for 1 ad" at bounding box center [562, 450] width 89 height 19
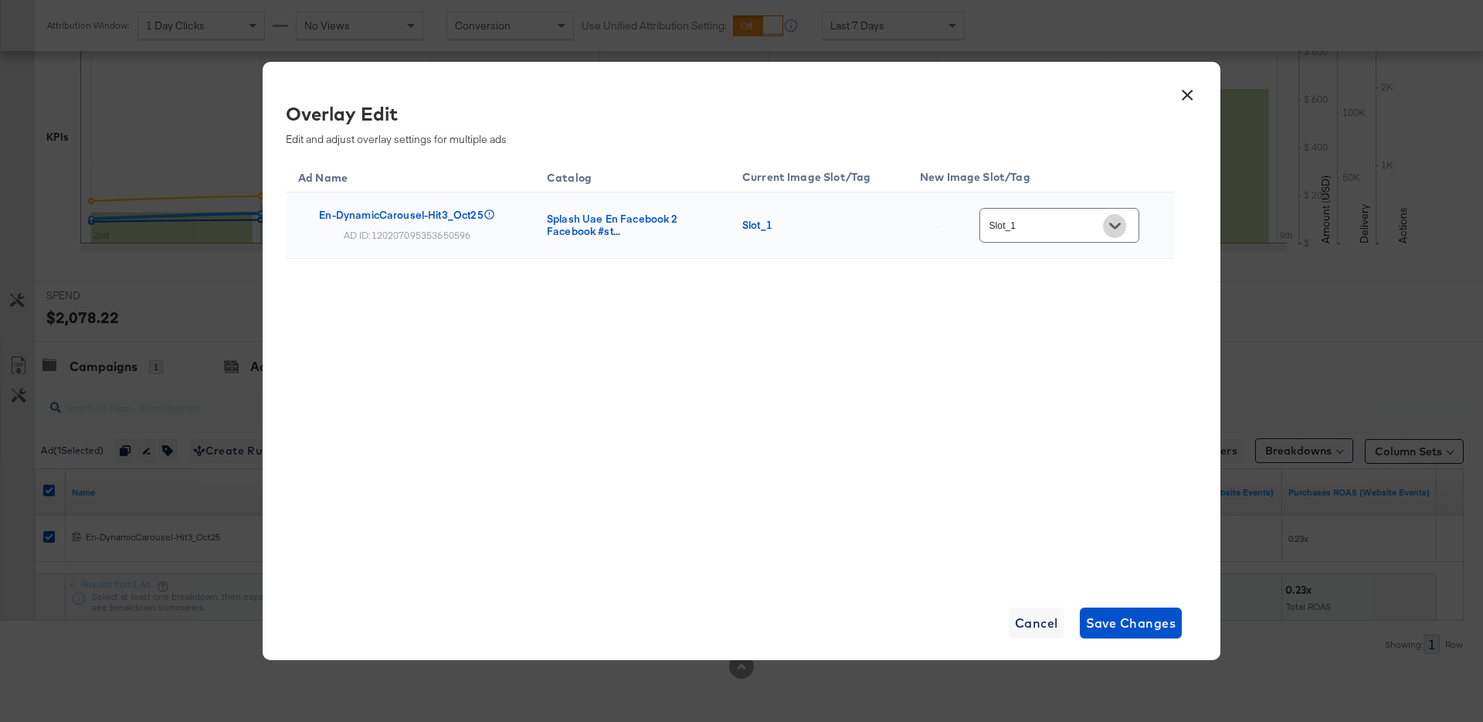
click at [1120, 228] on icon "Open" at bounding box center [1114, 226] width 11 height 6
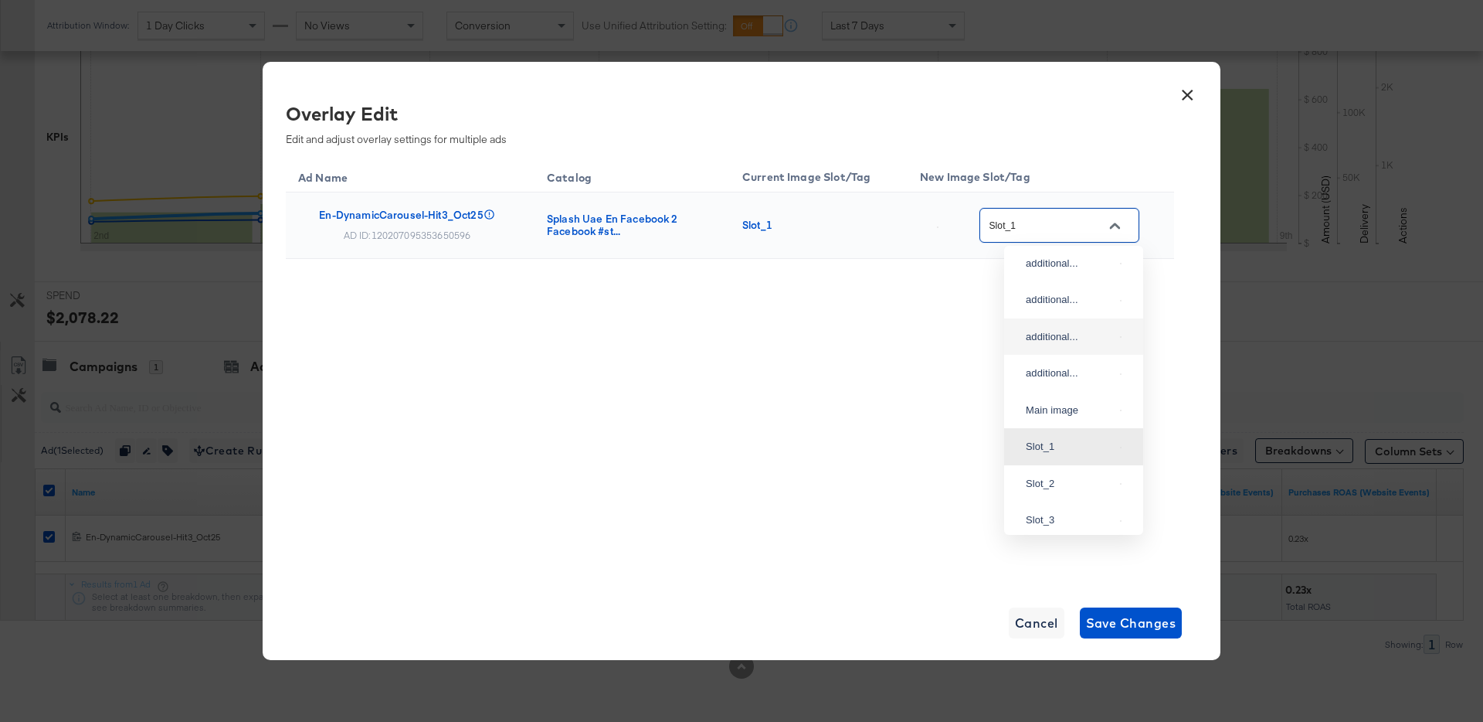
scroll to position [50, 0]
click at [1074, 412] on div "Main image" at bounding box center [1070, 403] width 88 height 15
type input "Main image"
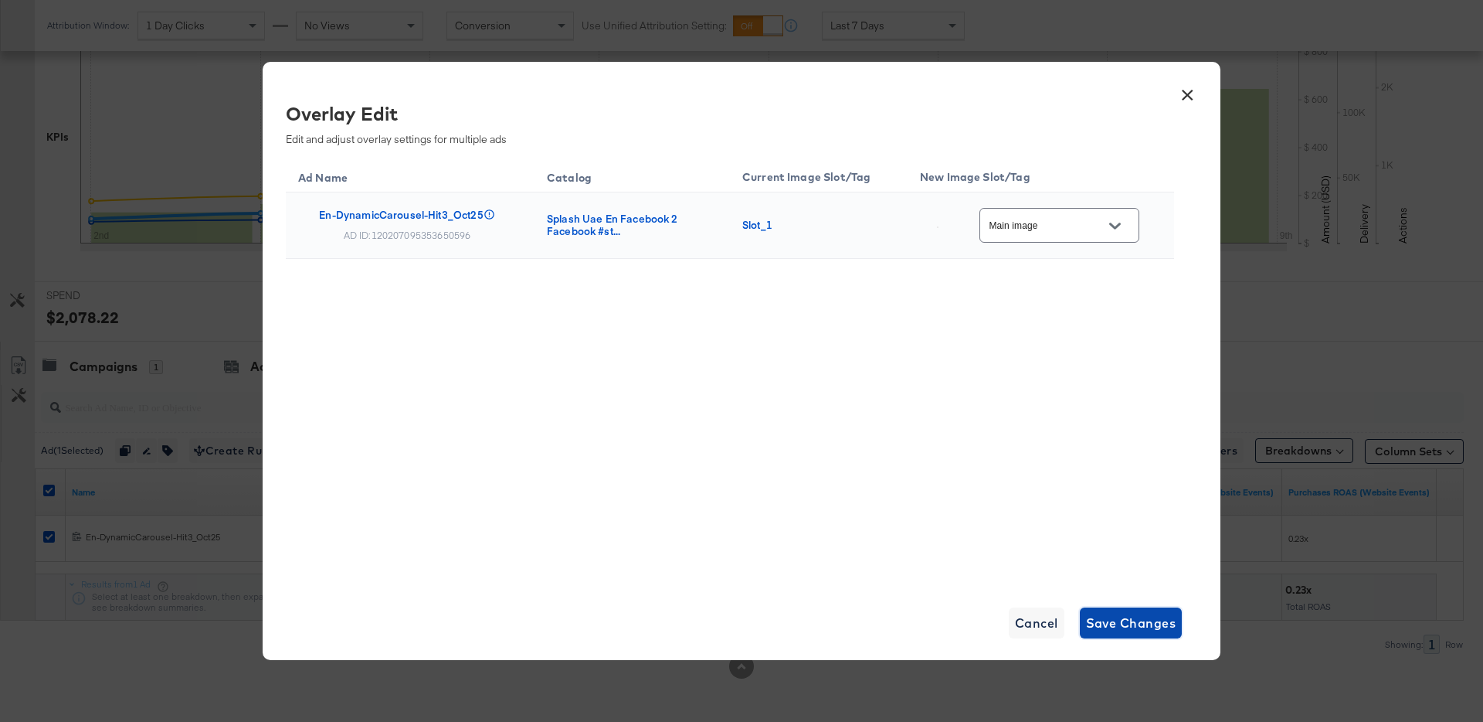
click at [1118, 628] on span "Save Changes" at bounding box center [1131, 623] width 90 height 22
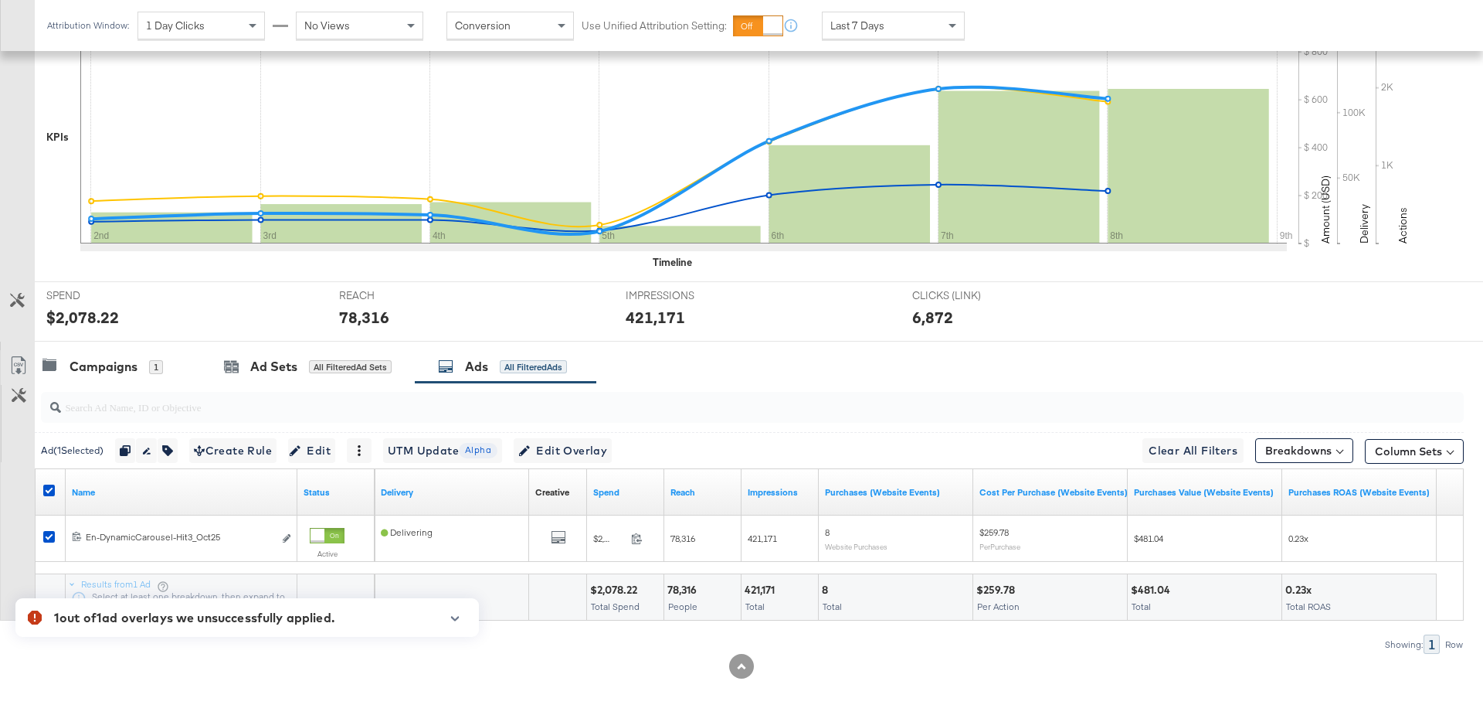
drag, startPoint x: 51, startPoint y: 622, endPoint x: 359, endPoint y: 631, distance: 308.4
click at [359, 631] on div "1 out of 1 ad overlays we unsuccessfully applied. Review the following ad overl…" at bounding box center [247, 617] width 464 height 39
click at [457, 614] on icon "button" at bounding box center [455, 618] width 11 height 8
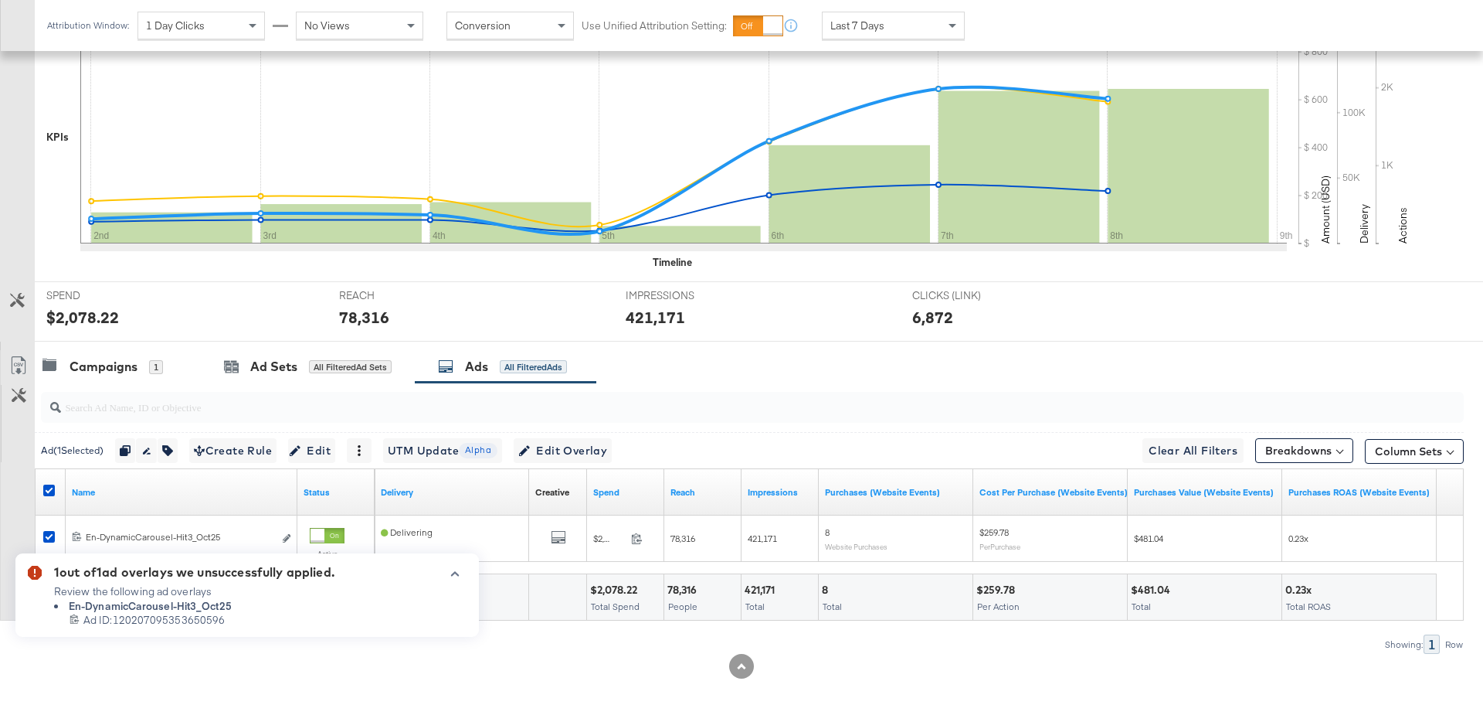
click at [117, 618] on span "Ad ID: 120207095353650596" at bounding box center [153, 620] width 141 height 15
click at [504, 702] on div "KPIs Performance & KPIs Customize KPIs ✔ Clicks (Link) ✔ Reach ✔ Impressions ✔ …" at bounding box center [741, 334] width 1483 height 774
click at [460, 573] on icon "button" at bounding box center [455, 573] width 11 height 8
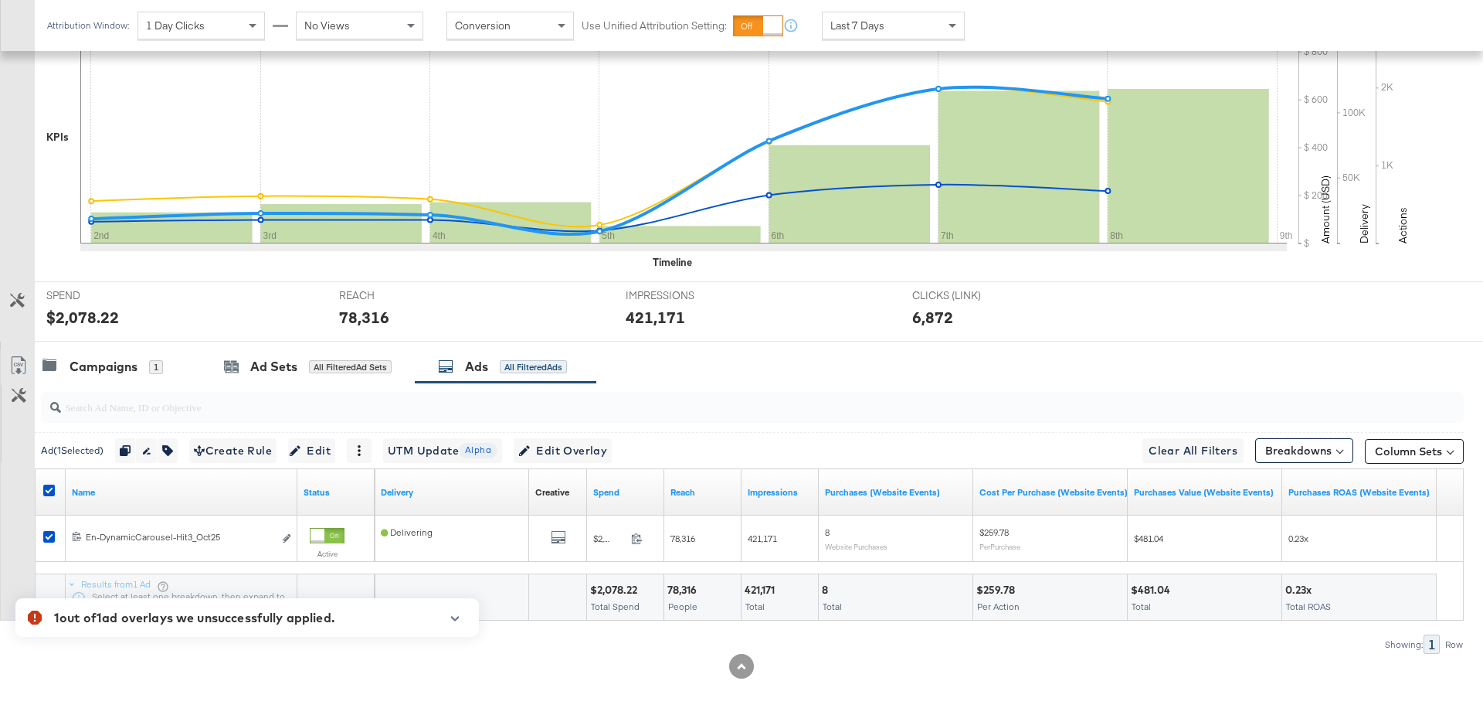
click at [602, 707] on div "KPIs Performance & KPIs Customize KPIs ✔ Clicks (Link) ✔ Reach ✔ Impressions ✔ …" at bounding box center [741, 334] width 1483 height 774
click at [87, 366] on div "Campaigns" at bounding box center [104, 367] width 68 height 18
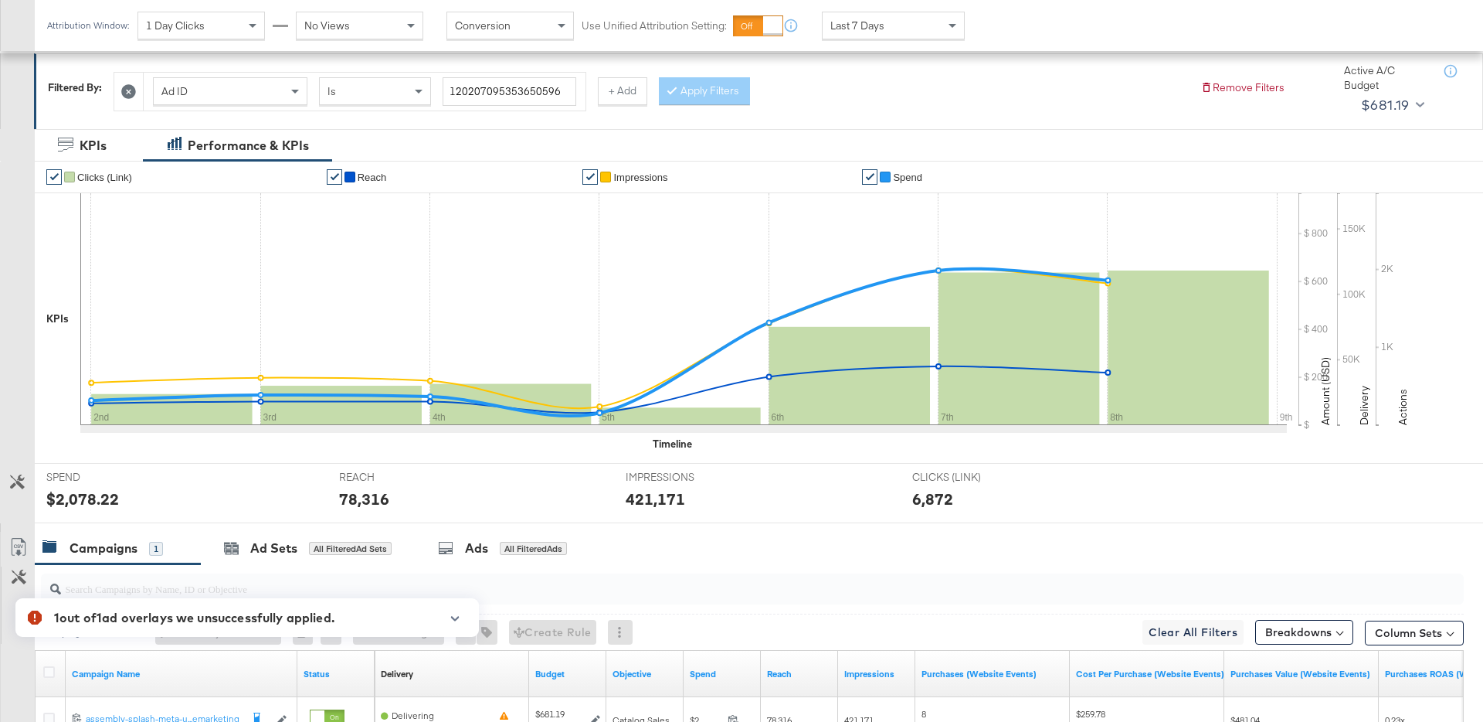
scroll to position [393, 0]
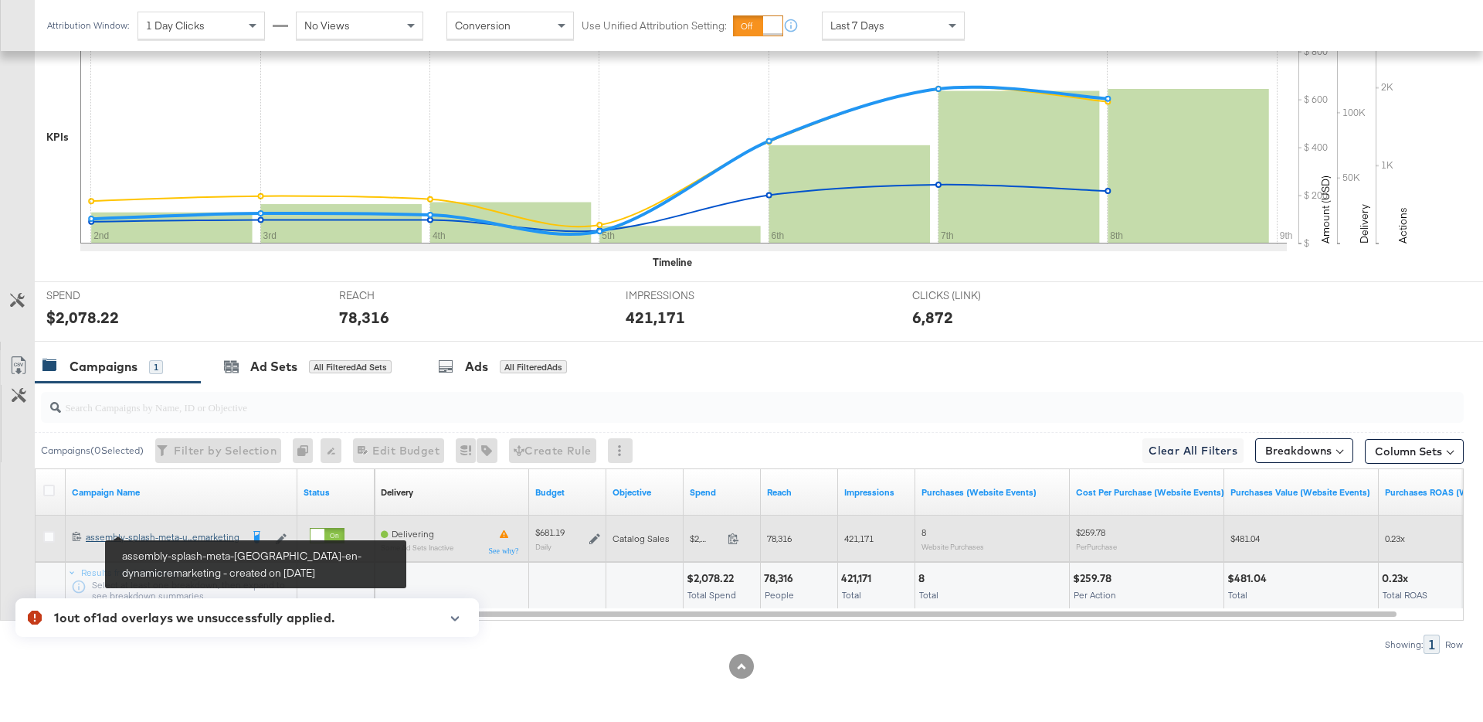
click at [181, 536] on div "assembly-splash-meta-uae-en-dynamicremarketing assembly-splash-meta-u...emarket…" at bounding box center [163, 537] width 155 height 12
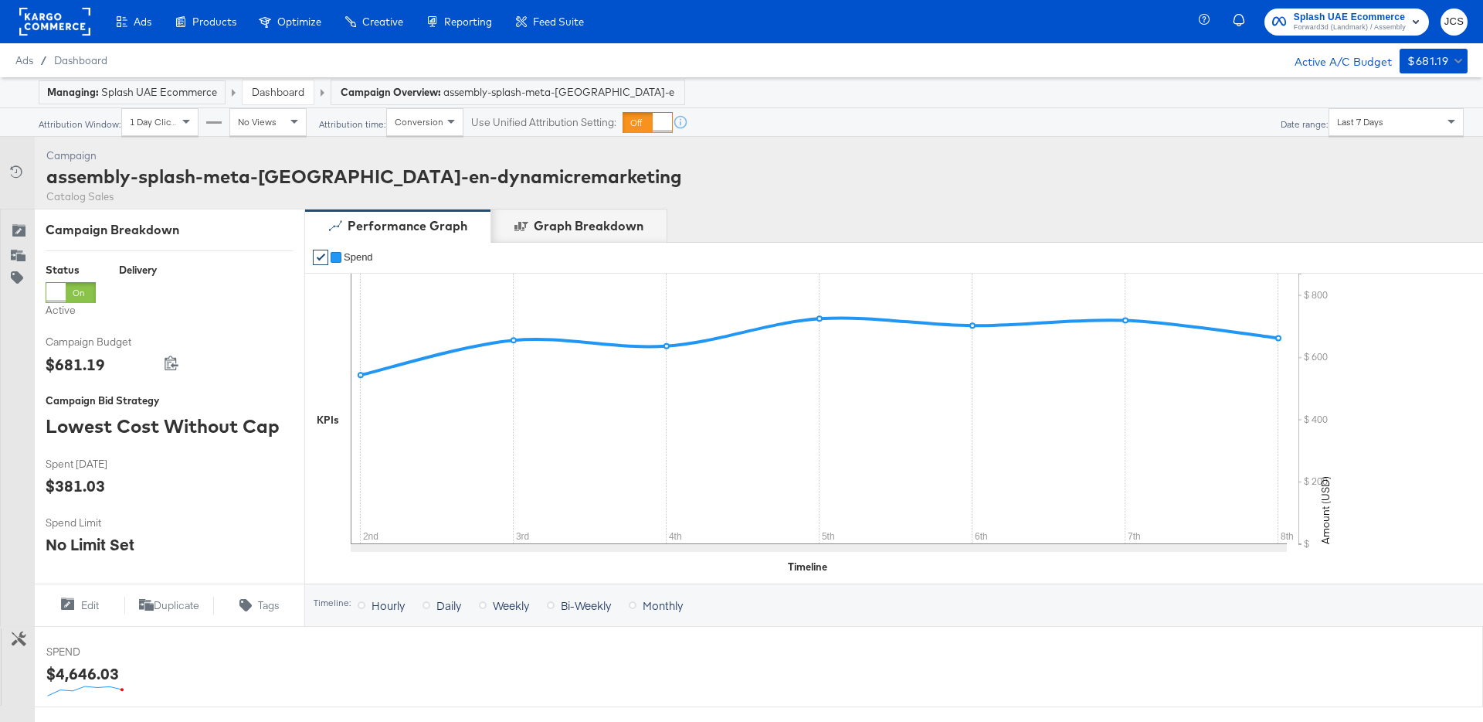
click at [267, 92] on link "Dashboard" at bounding box center [278, 92] width 53 height 14
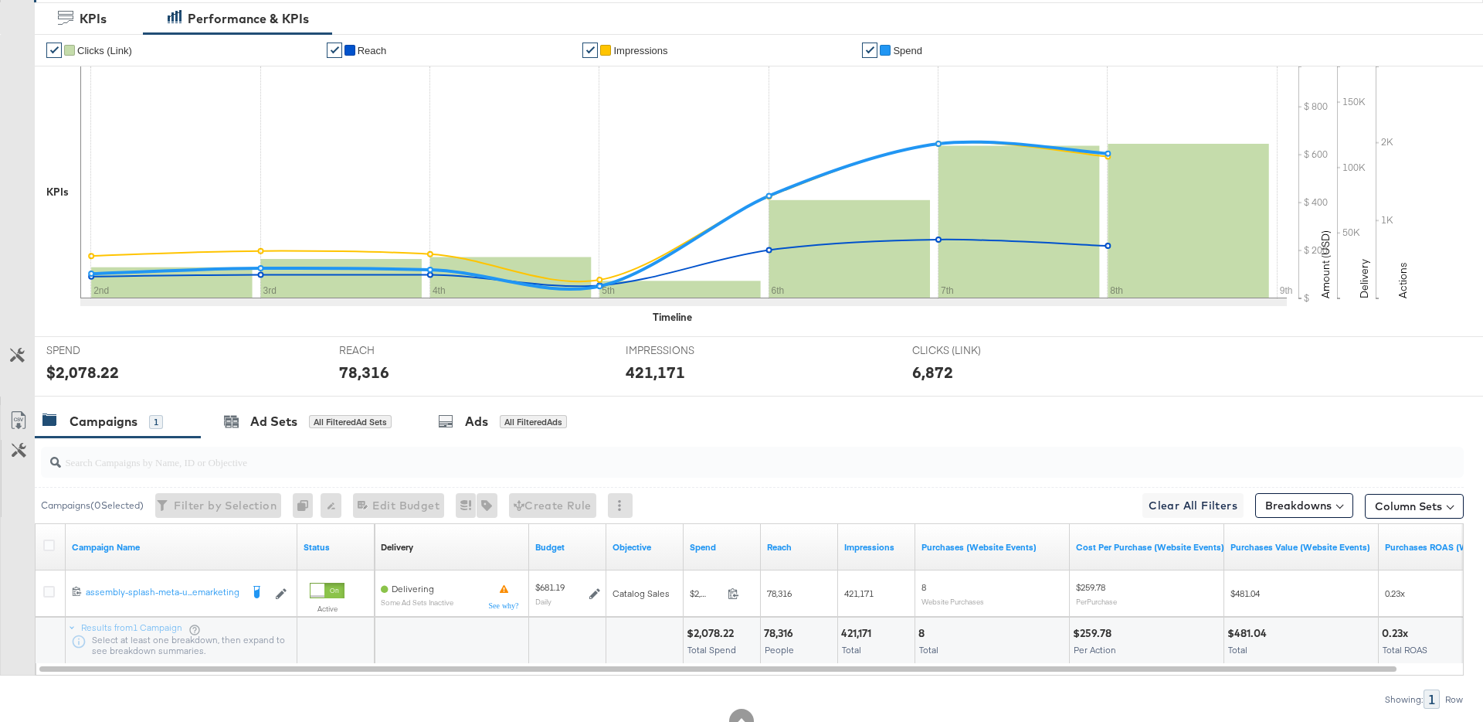
scroll to position [393, 0]
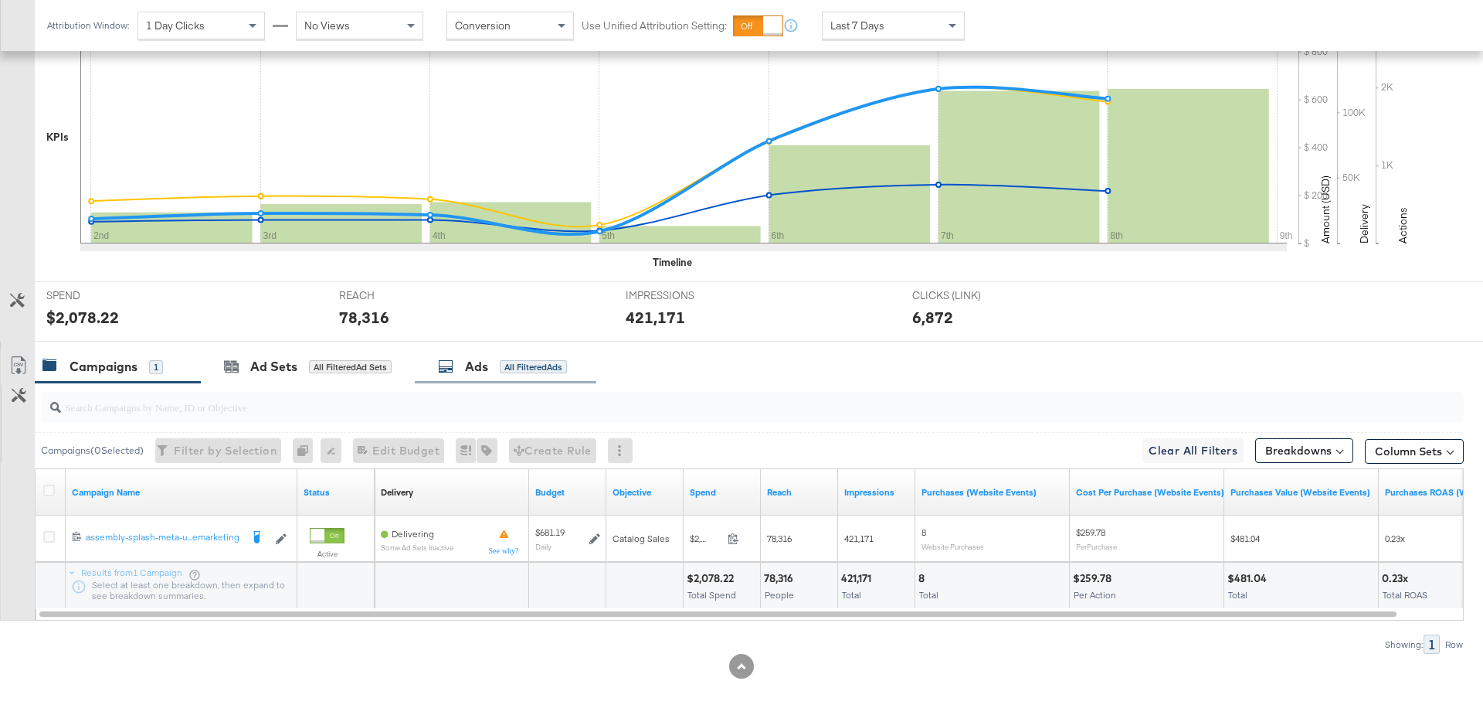
click at [497, 363] on div "Ads All Filtered Ads" at bounding box center [502, 367] width 129 height 18
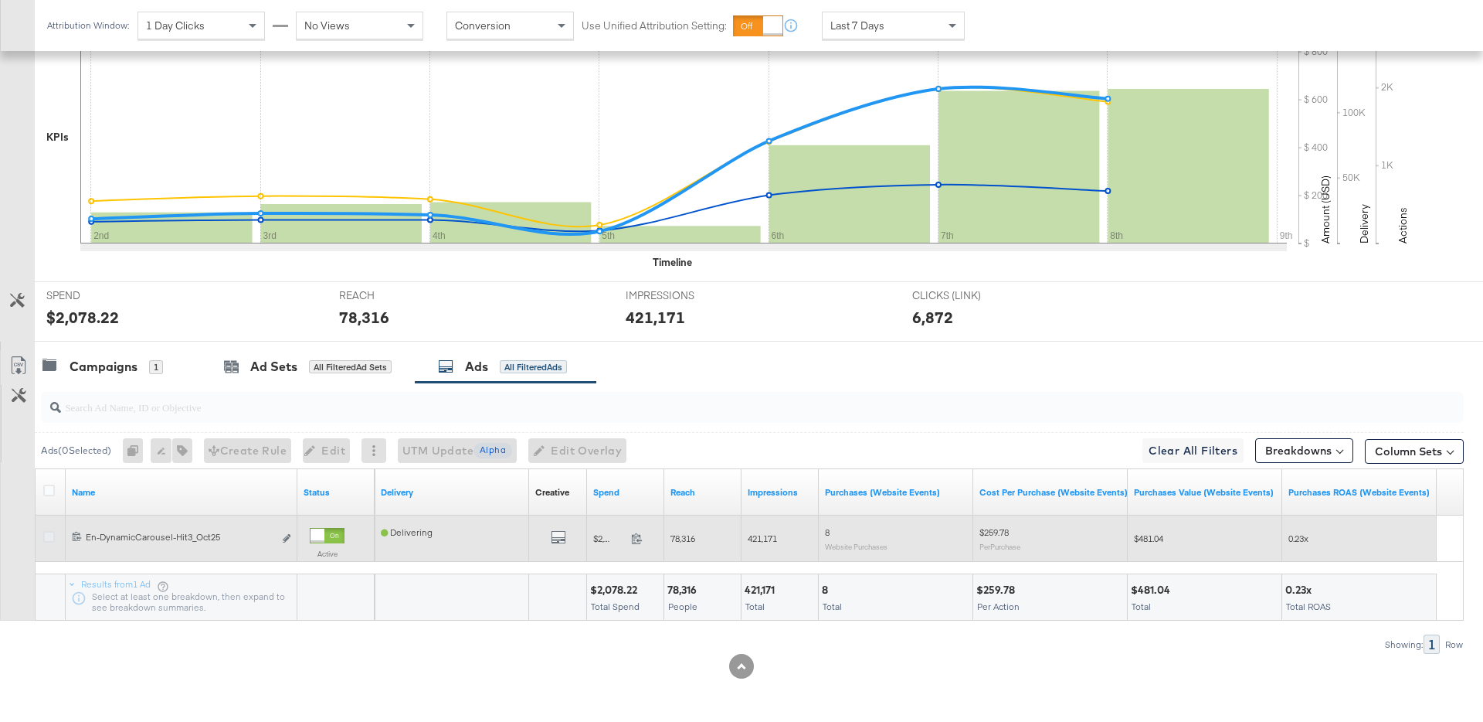
click at [52, 534] on icon at bounding box center [49, 537] width 12 height 12
click at [0, 0] on input "checkbox" at bounding box center [0, 0] width 0 height 0
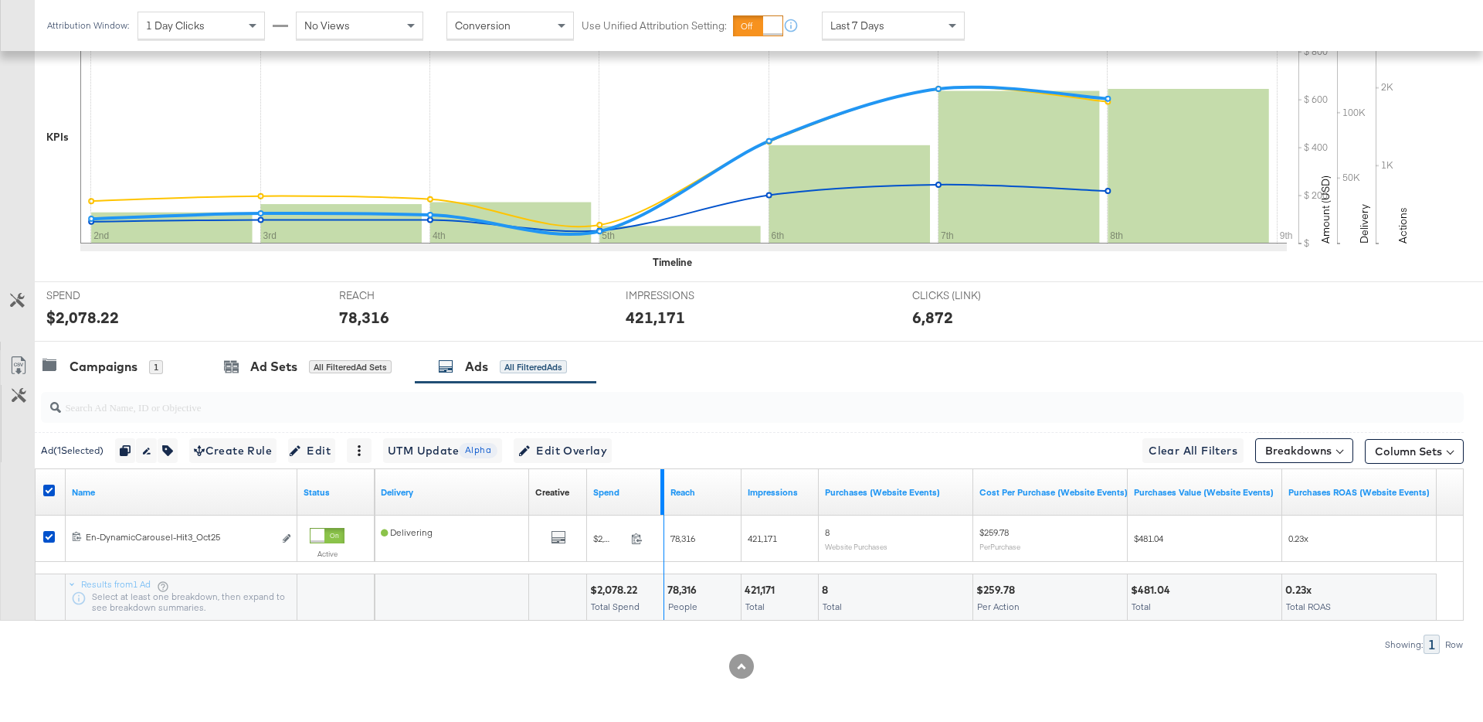
click at [662, 500] on div at bounding box center [662, 492] width 3 height 46
drag, startPoint x: 662, startPoint y: 500, endPoint x: 725, endPoint y: 501, distance: 63.4
click at [725, 501] on div "Delivery Creative Sorting Unavailable Spend Reach Impressions Purchases (Websit…" at bounding box center [906, 492] width 1062 height 46
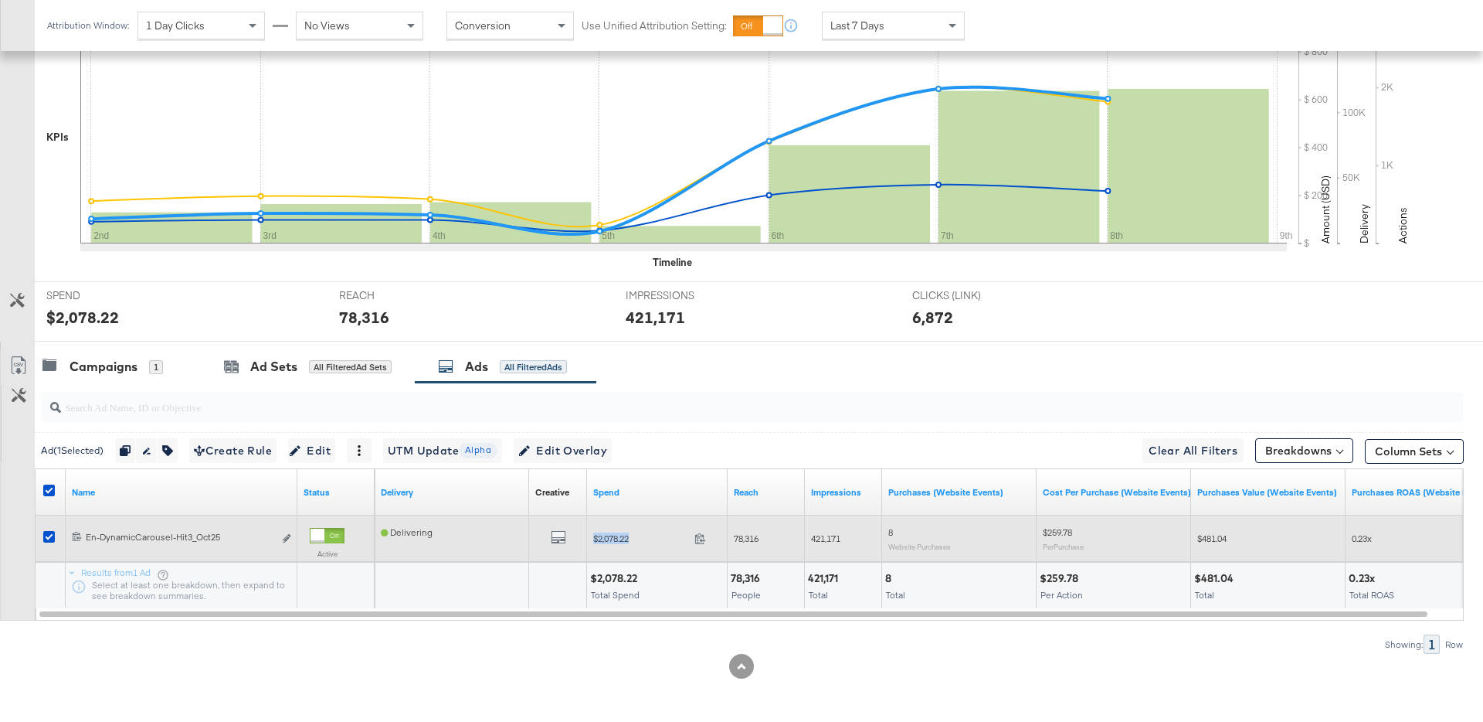
drag, startPoint x: 595, startPoint y: 541, endPoint x: 647, endPoint y: 535, distance: 52.8
click at [647, 535] on span "$2,078.22" at bounding box center [640, 538] width 95 height 12
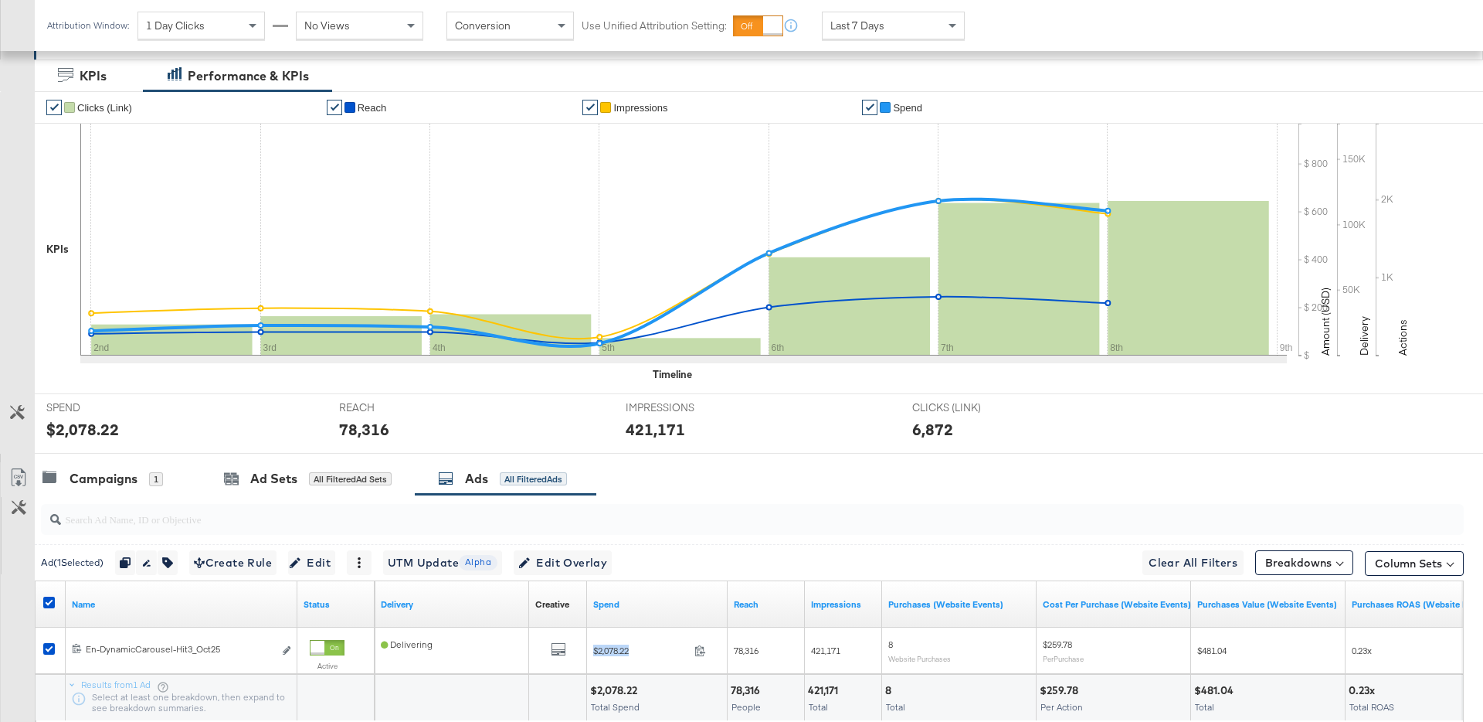
scroll to position [311, 0]
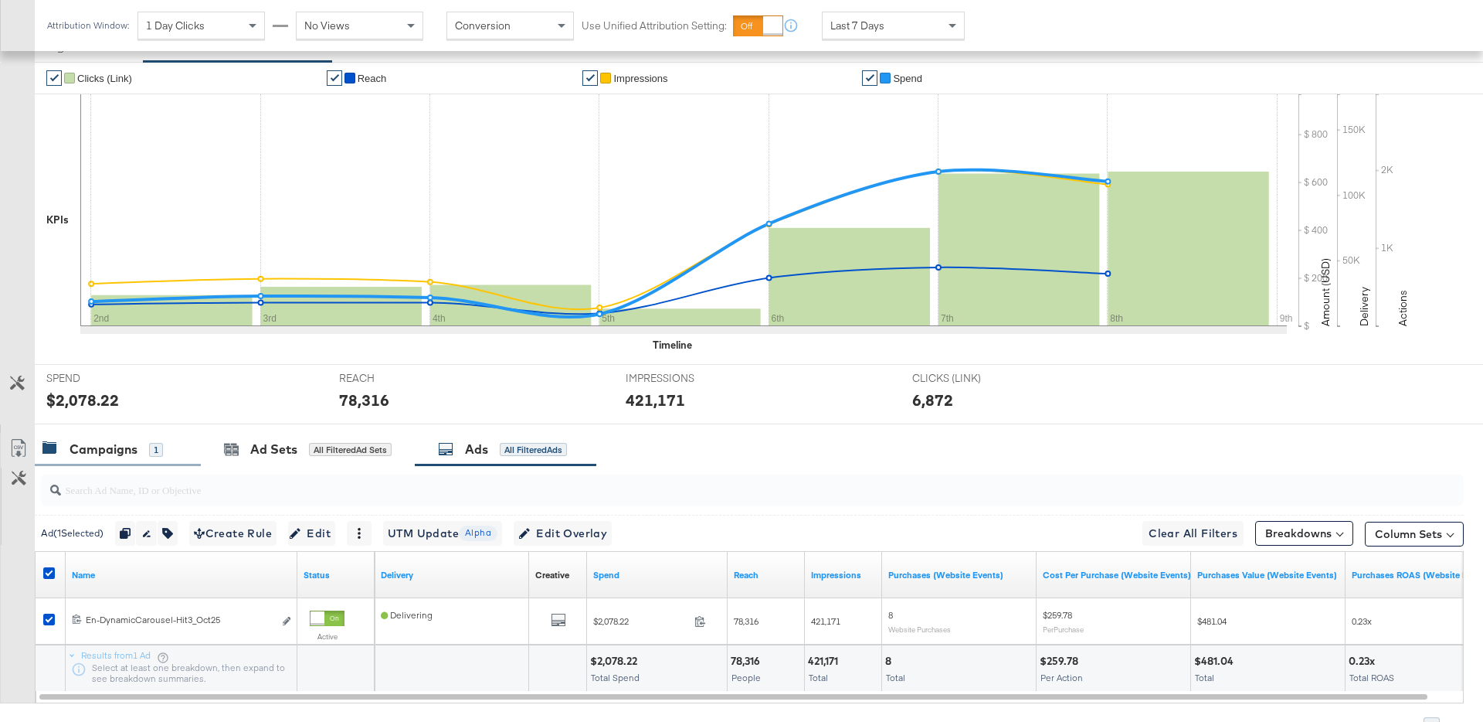
click at [117, 443] on div "Campaigns" at bounding box center [104, 449] width 68 height 18
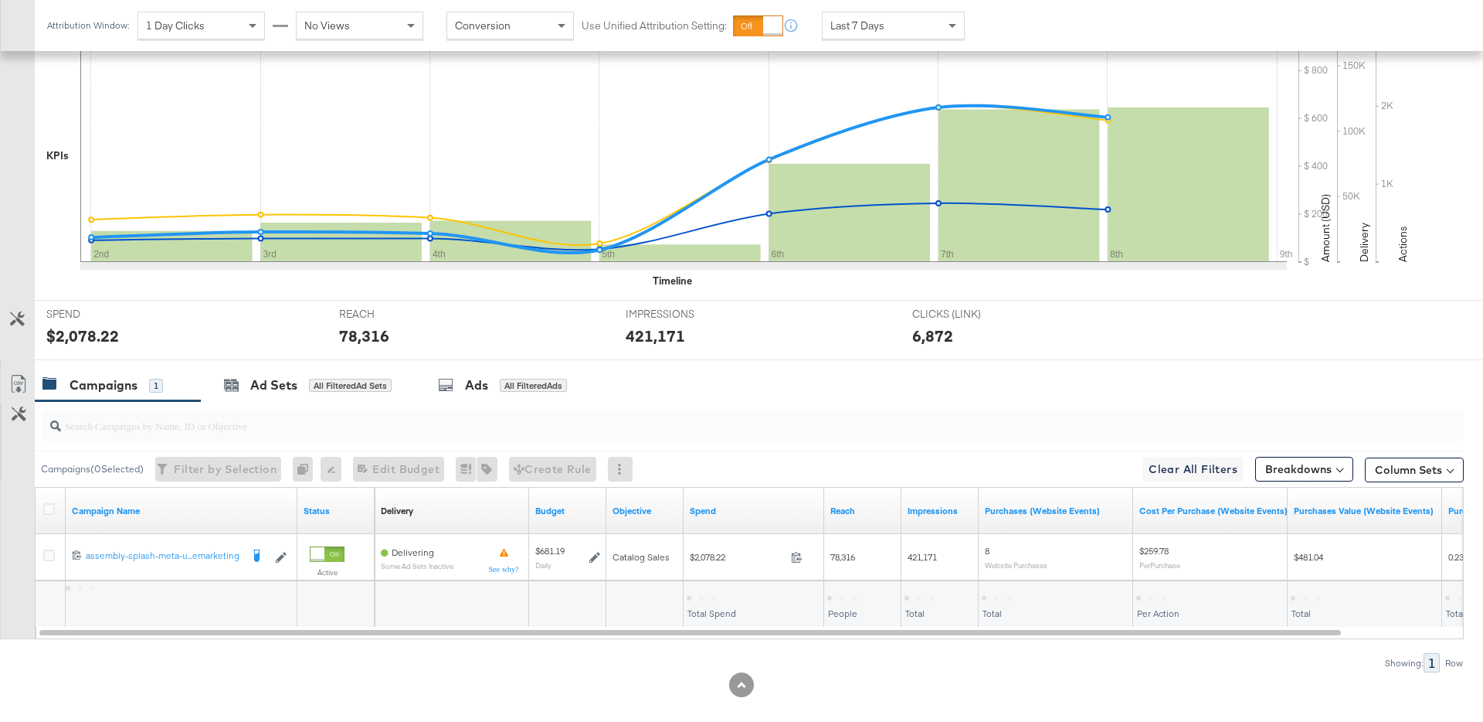
scroll to position [389, 0]
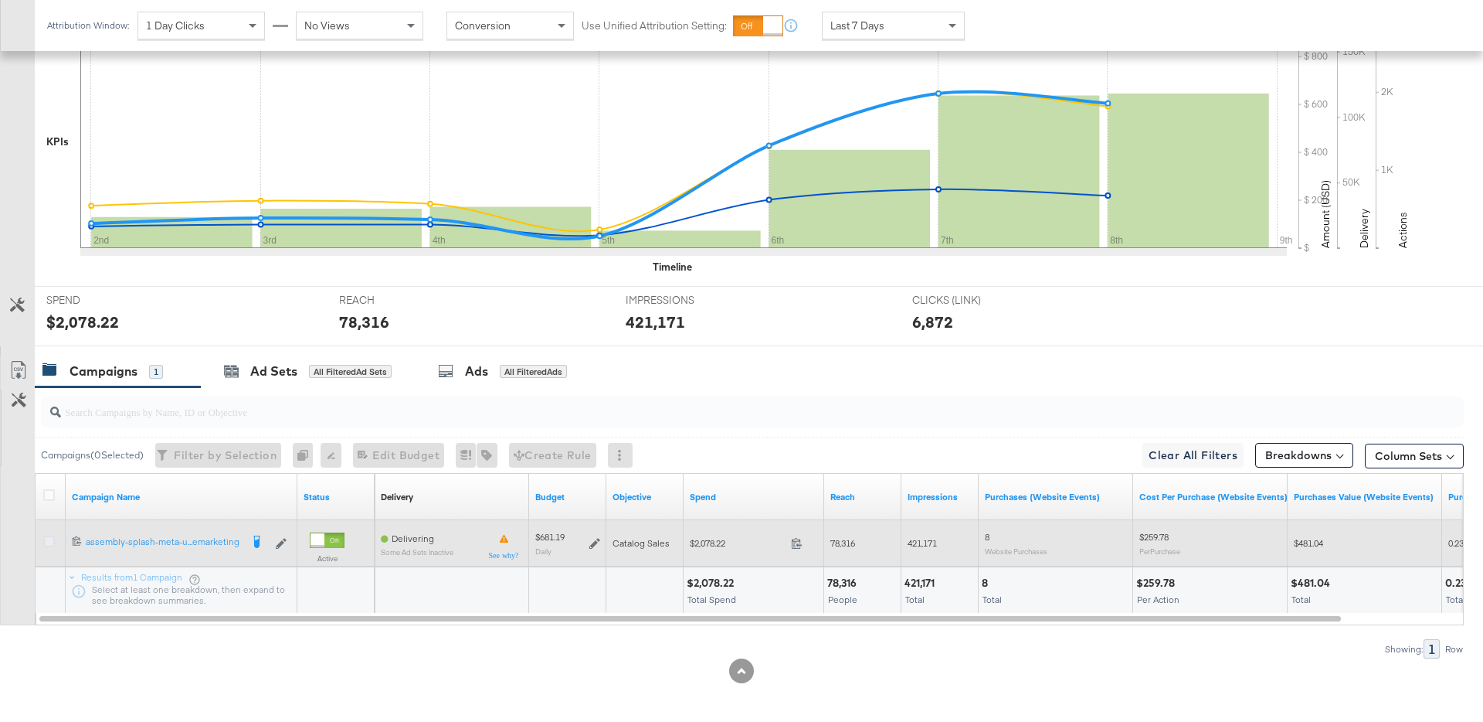
click at [50, 542] on icon at bounding box center [49, 541] width 12 height 12
click at [0, 0] on input "checkbox" at bounding box center [0, 0] width 0 height 0
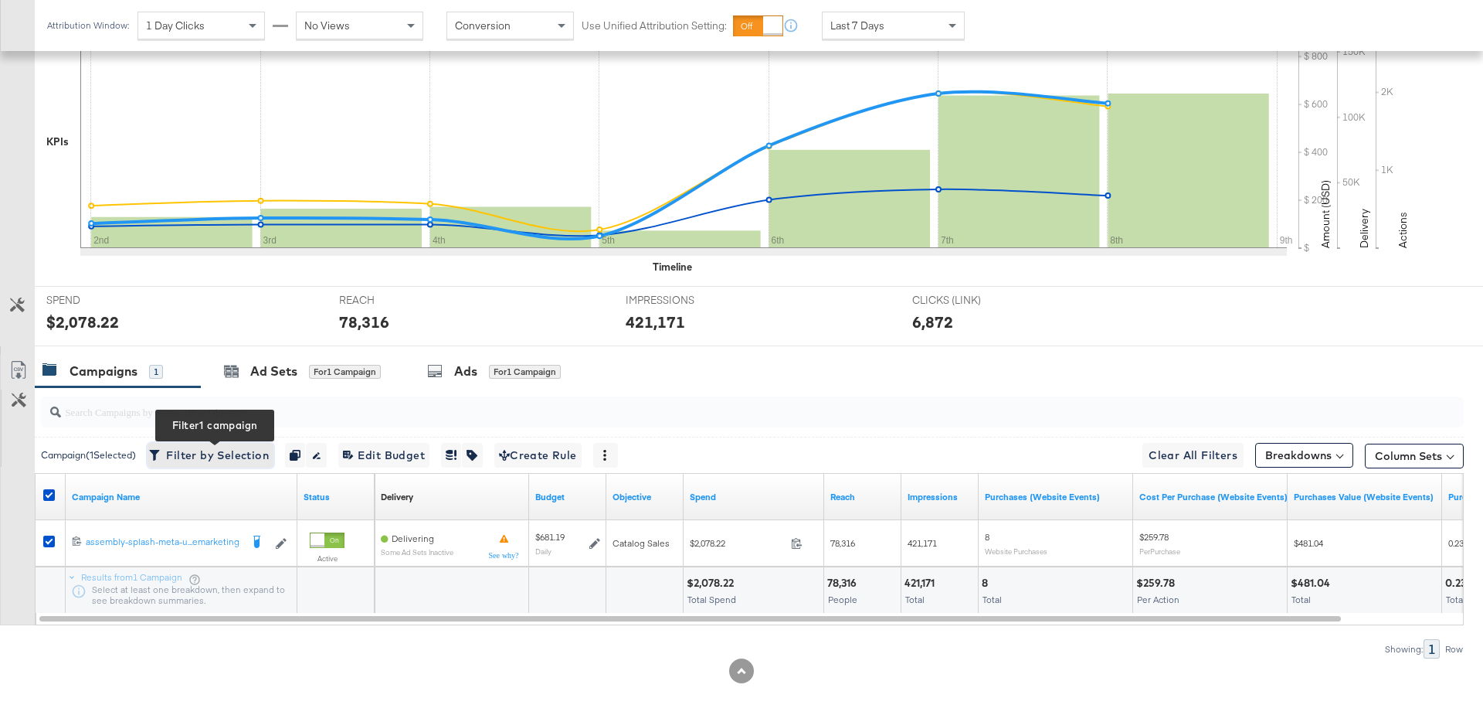
click at [233, 454] on span "Filter by Selection Filter 1 campaign" at bounding box center [210, 455] width 117 height 19
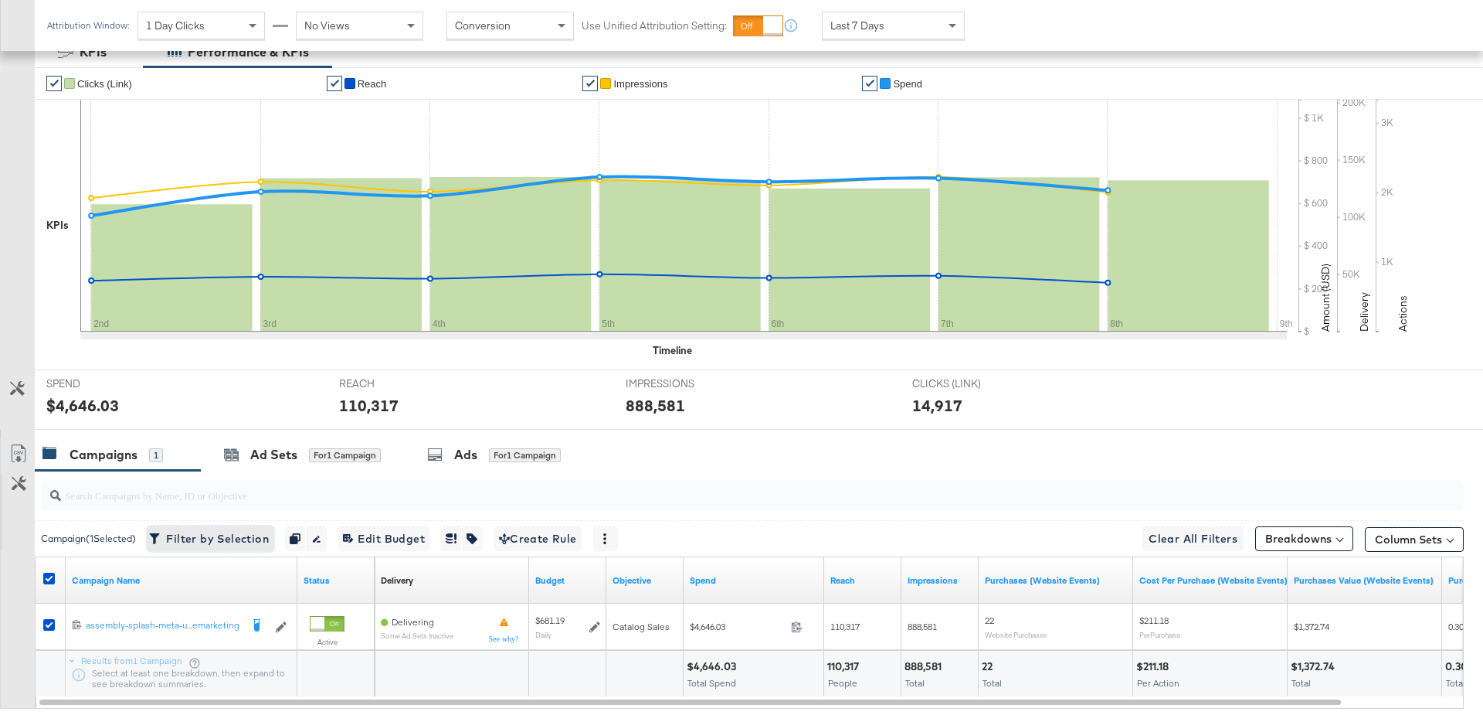
scroll to position [393, 0]
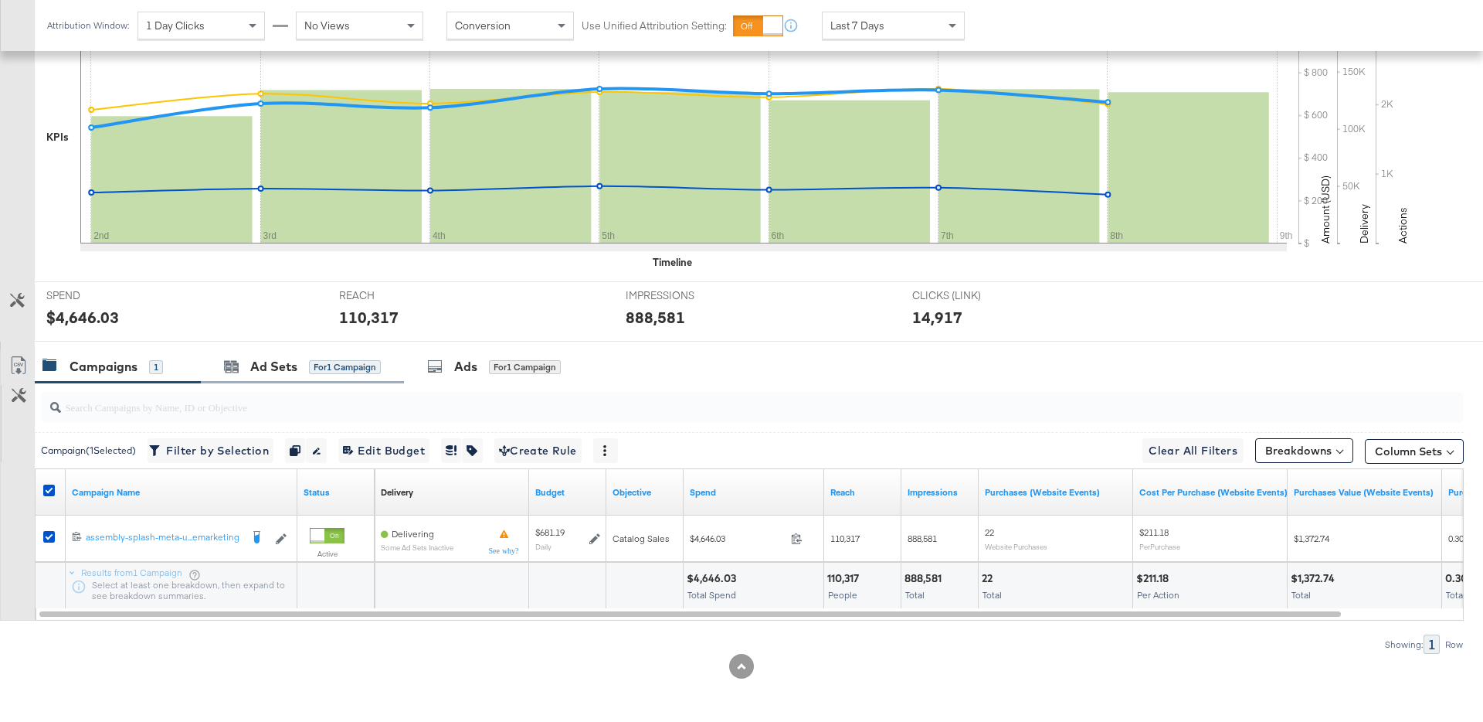
click at [271, 375] on div "Ad Sets for 1 Campaign" at bounding box center [302, 366] width 203 height 33
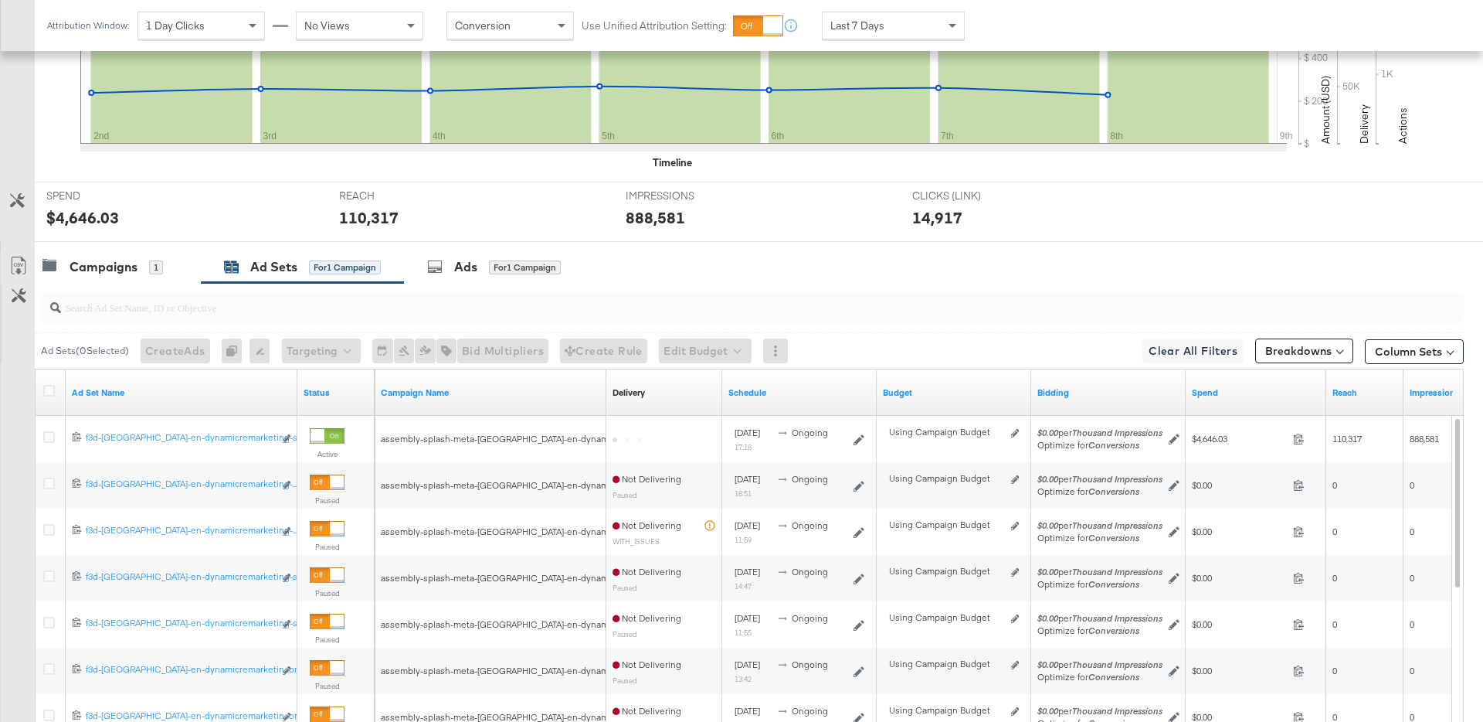
scroll to position [519, 0]
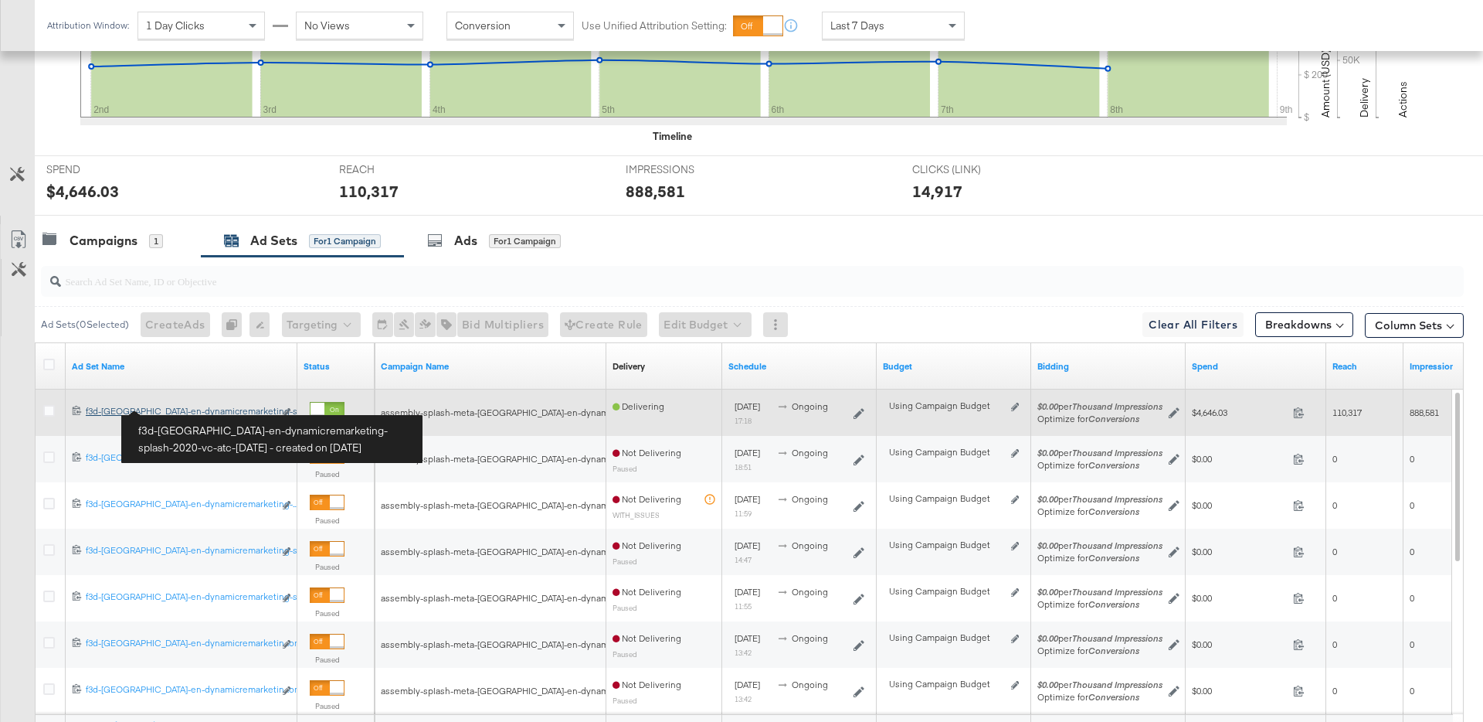
click at [224, 412] on div "f3d-uae-en-dynamicremarketing-splash-2020-vc-atc-july2020 f3d-uae-en-dynamicrem…" at bounding box center [180, 411] width 188 height 12
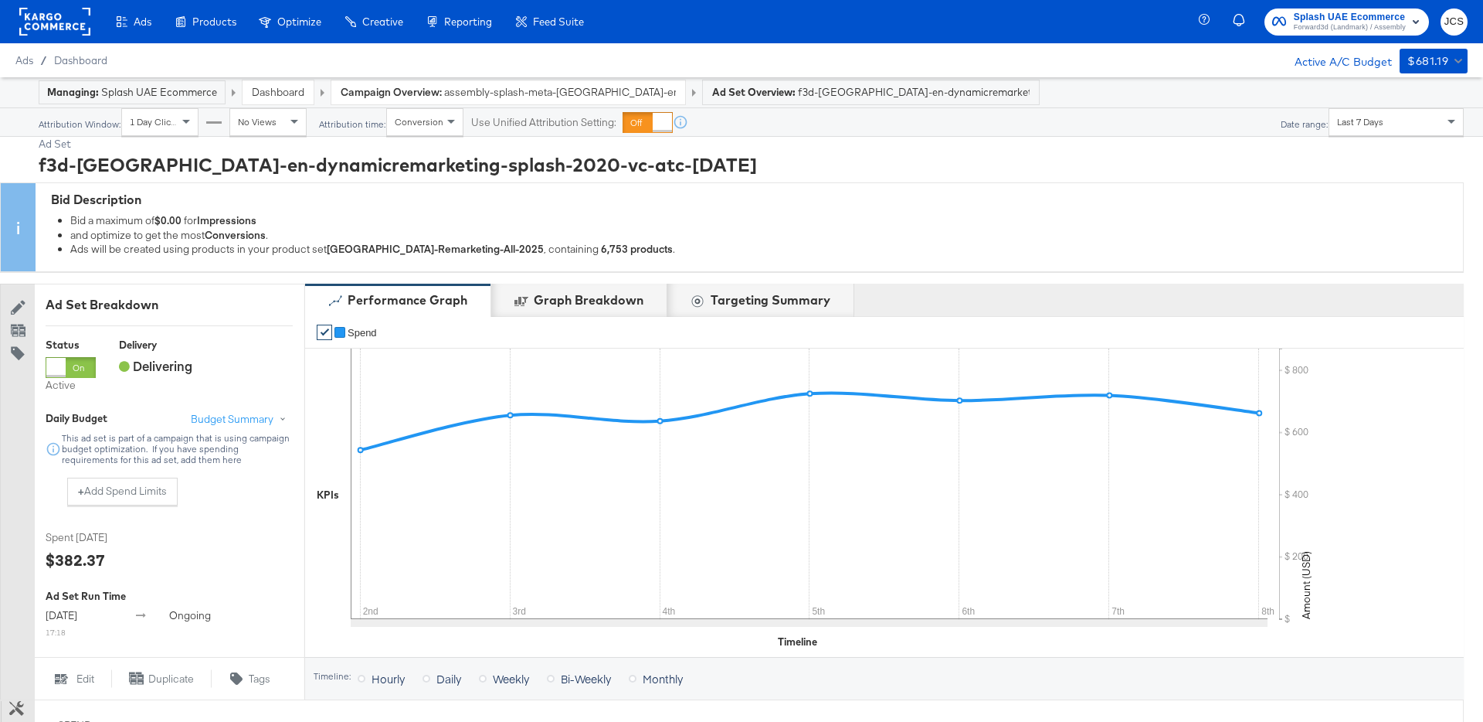
click at [515, 97] on span "assembly-splash-meta-uae-en-dynamicremarketing" at bounding box center [560, 92] width 232 height 15
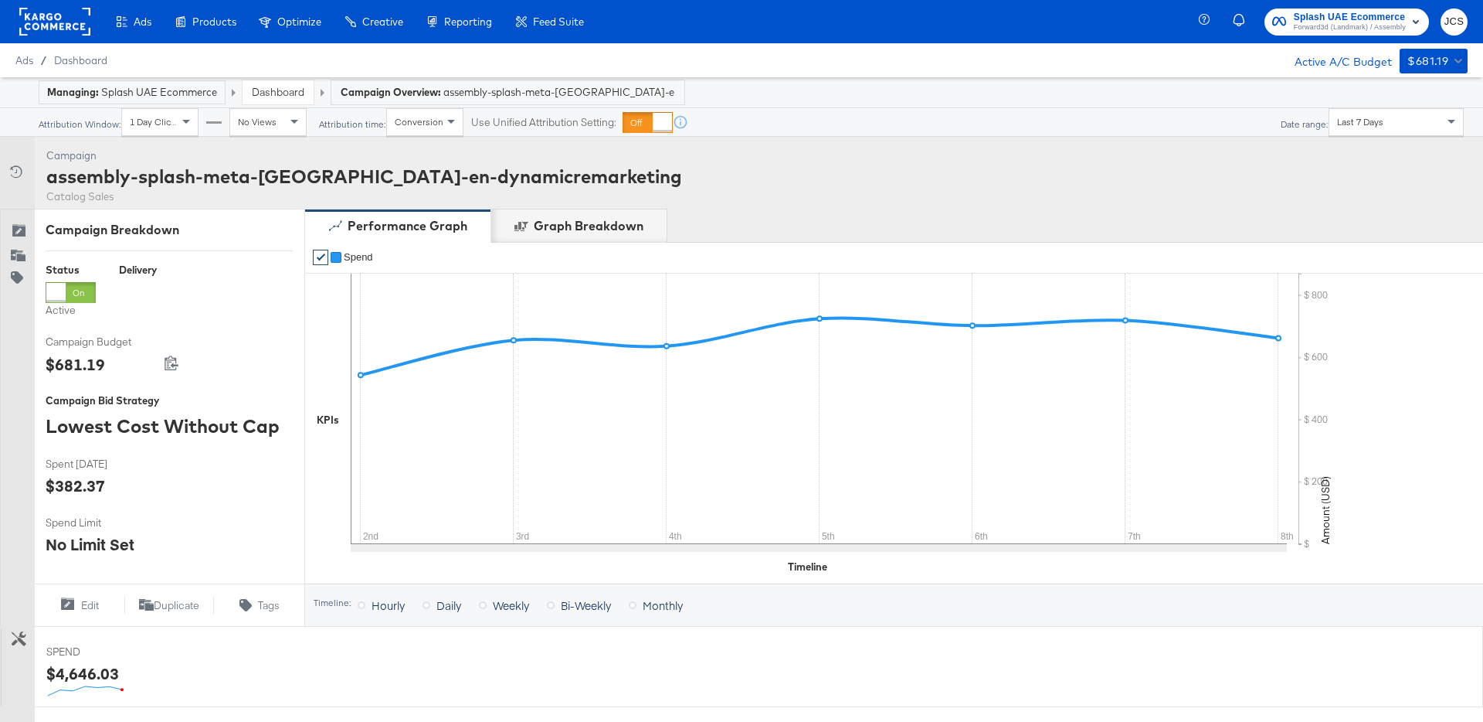
click at [254, 89] on link "Dashboard" at bounding box center [278, 92] width 53 height 14
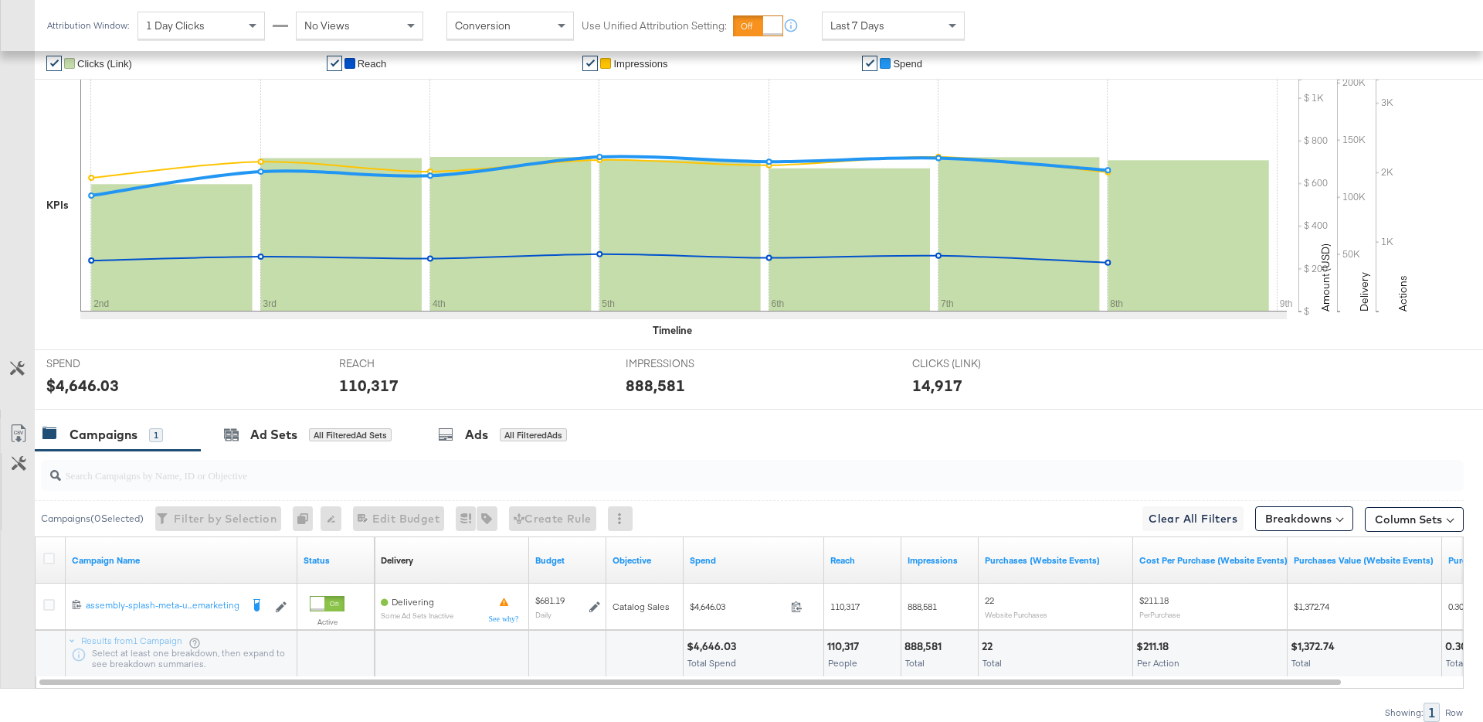
scroll to position [393, 0]
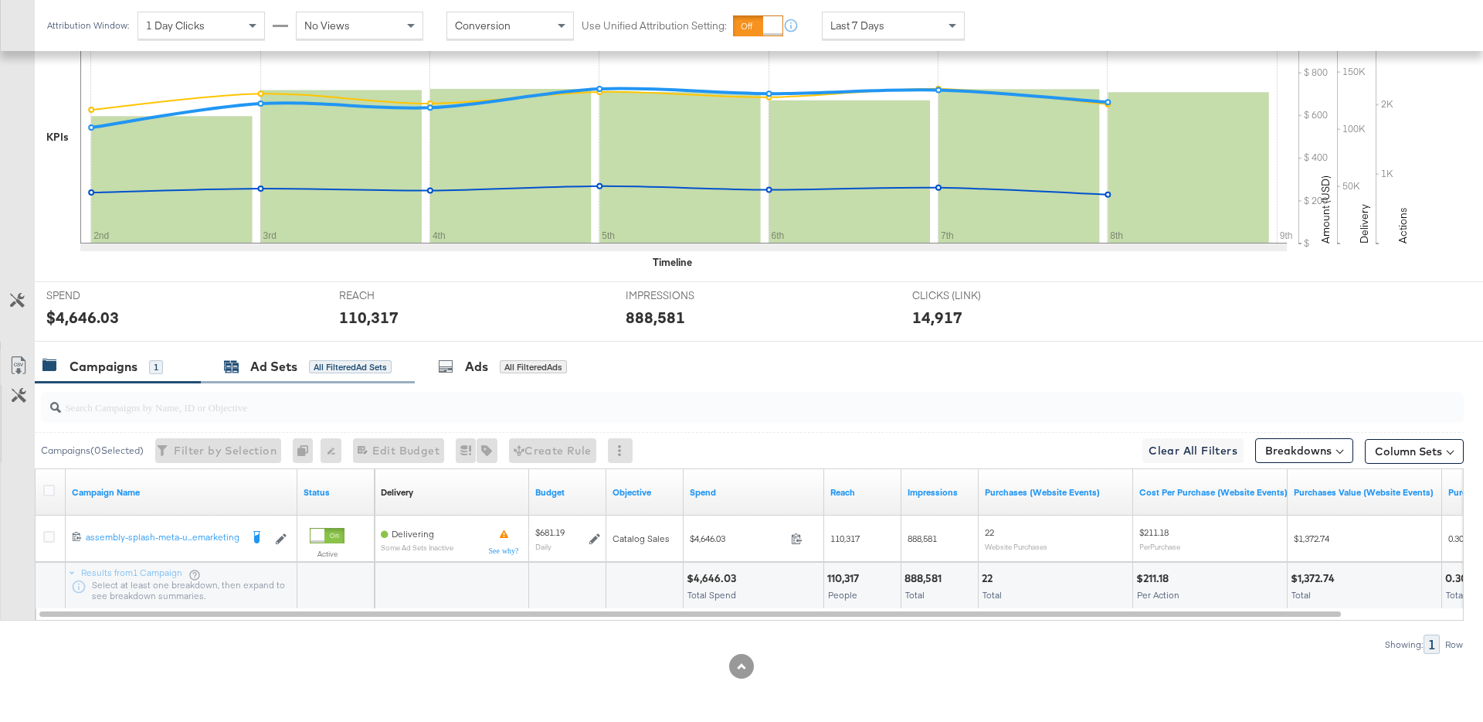
click at [300, 373] on div "Ad Sets All Filtered Ad Sets" at bounding box center [308, 367] width 168 height 18
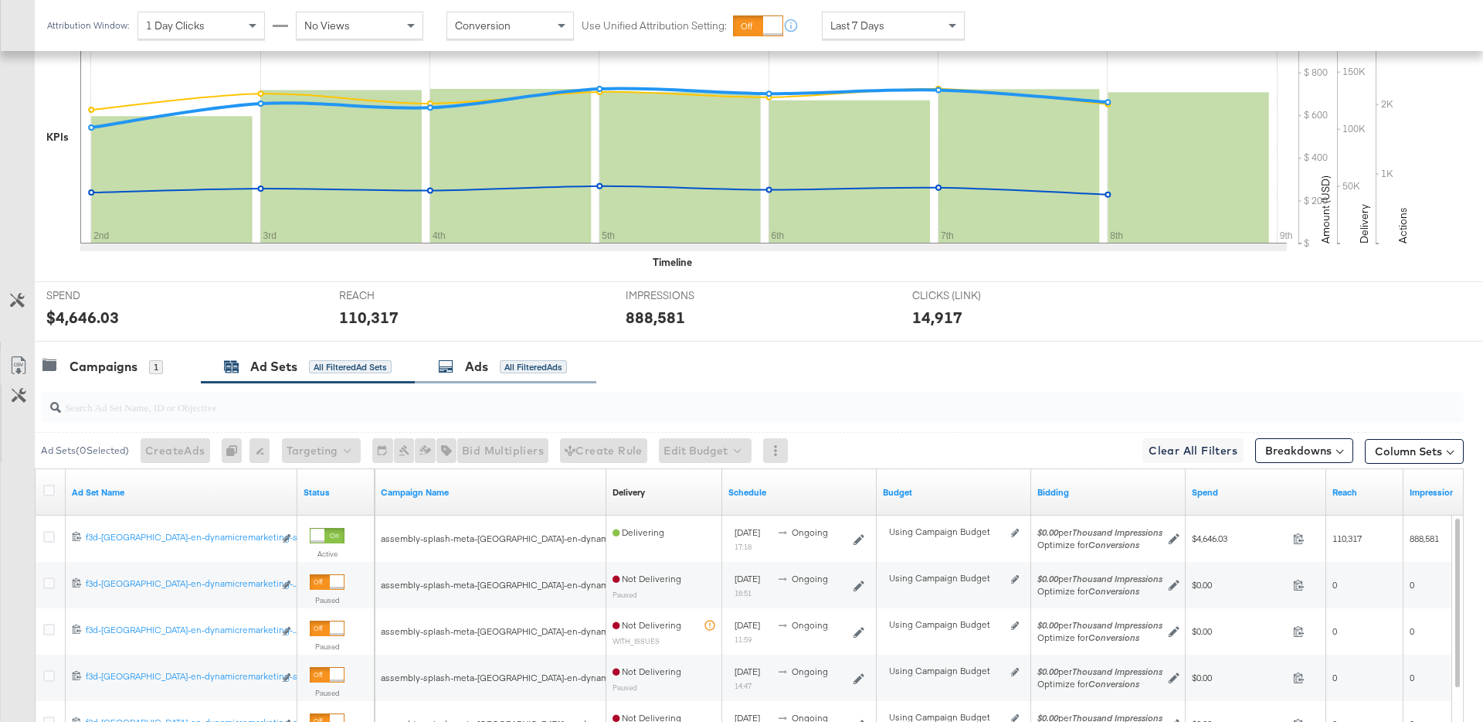
click at [496, 368] on div "Ads All Filtered Ads" at bounding box center [502, 367] width 129 height 18
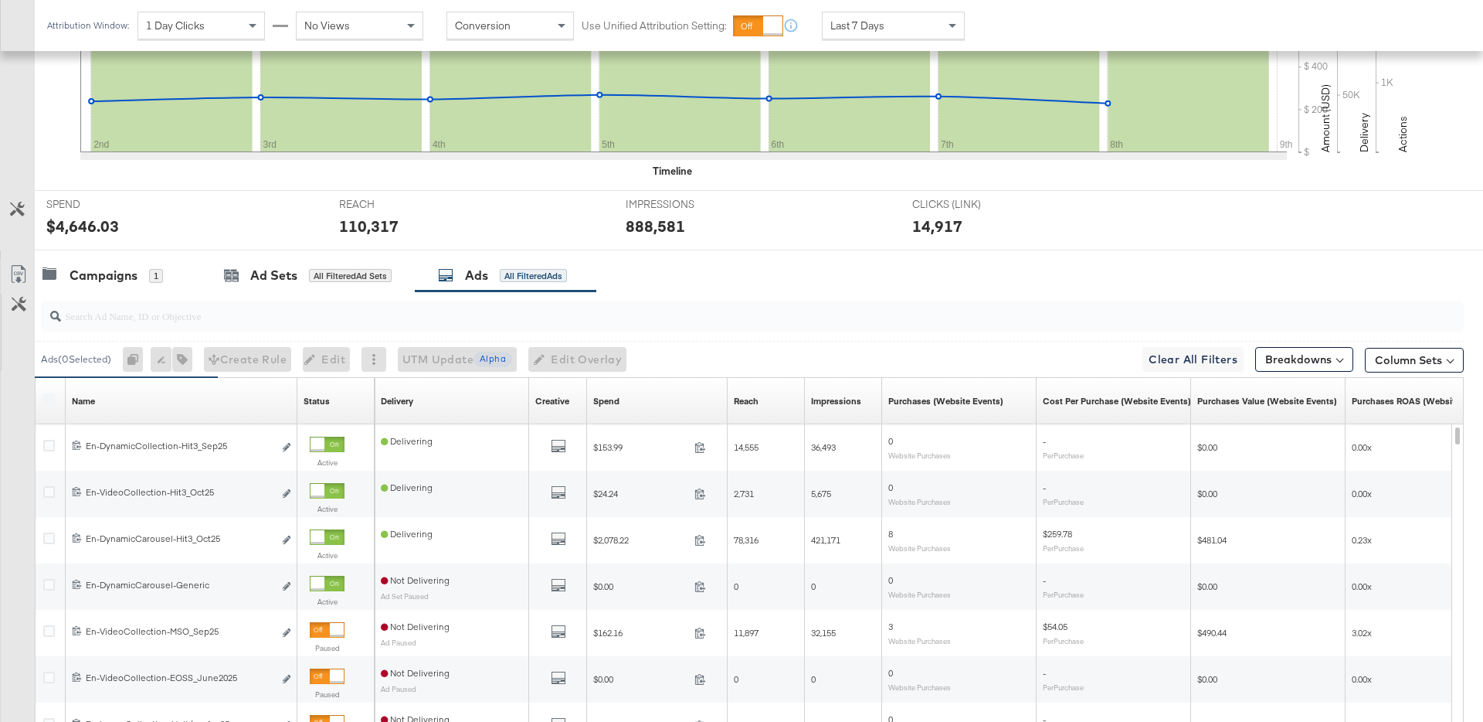
scroll to position [490, 0]
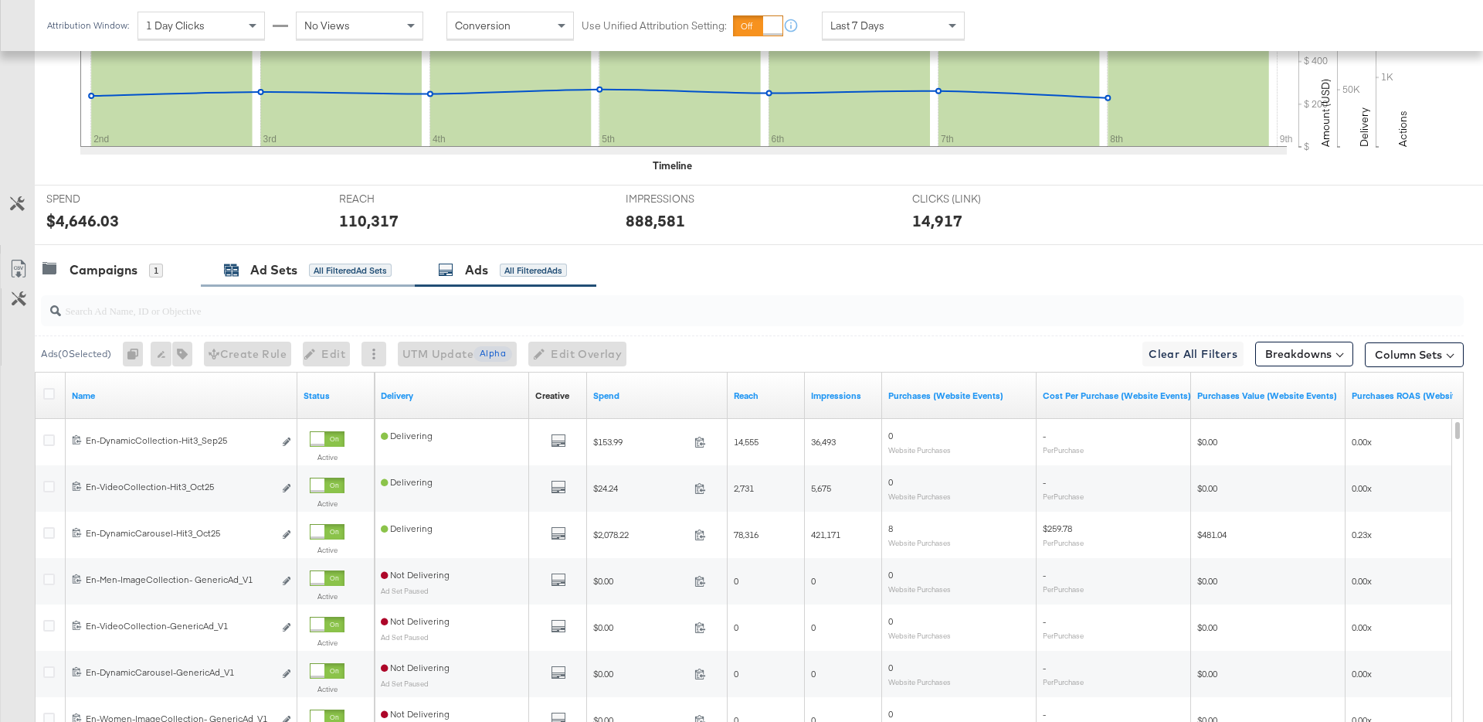
click at [271, 272] on div "Ad Sets" at bounding box center [273, 270] width 47 height 18
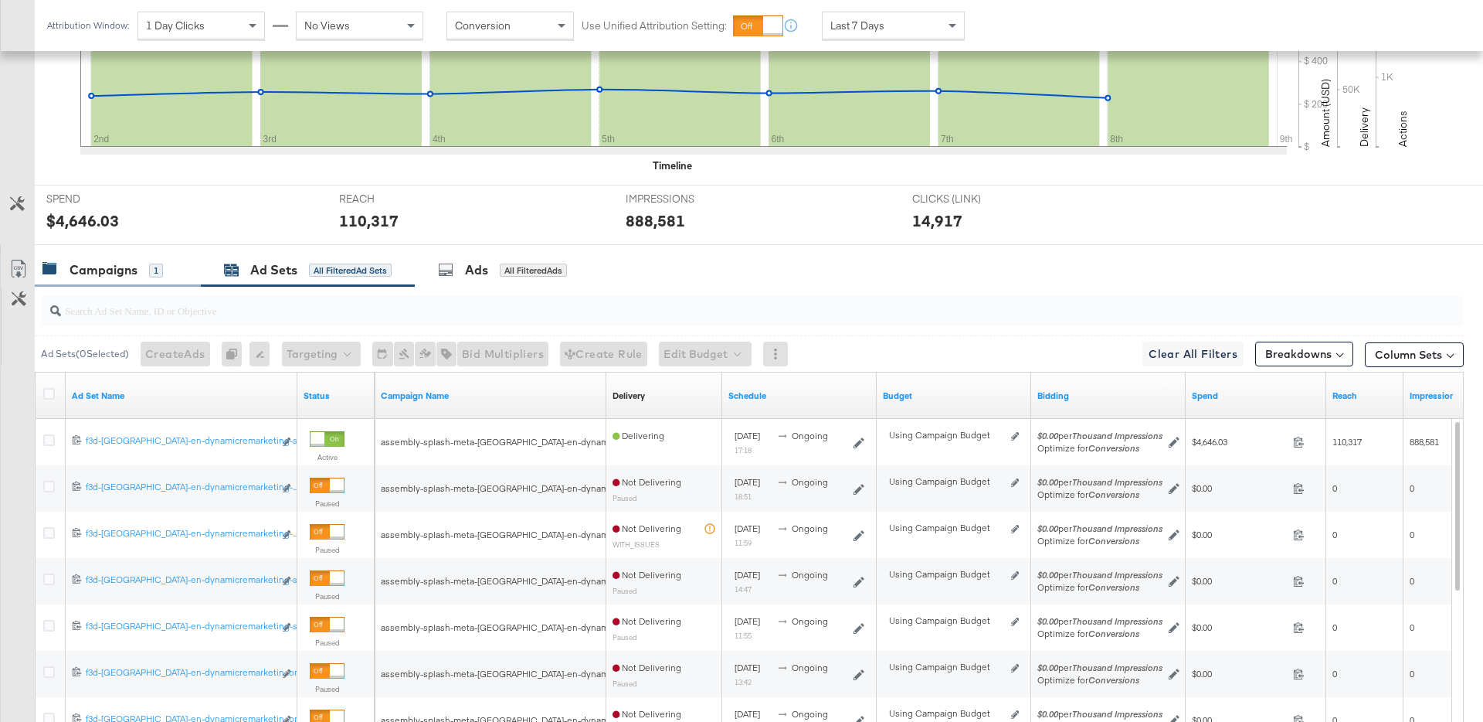
click at [105, 271] on div "Campaigns" at bounding box center [104, 270] width 68 height 18
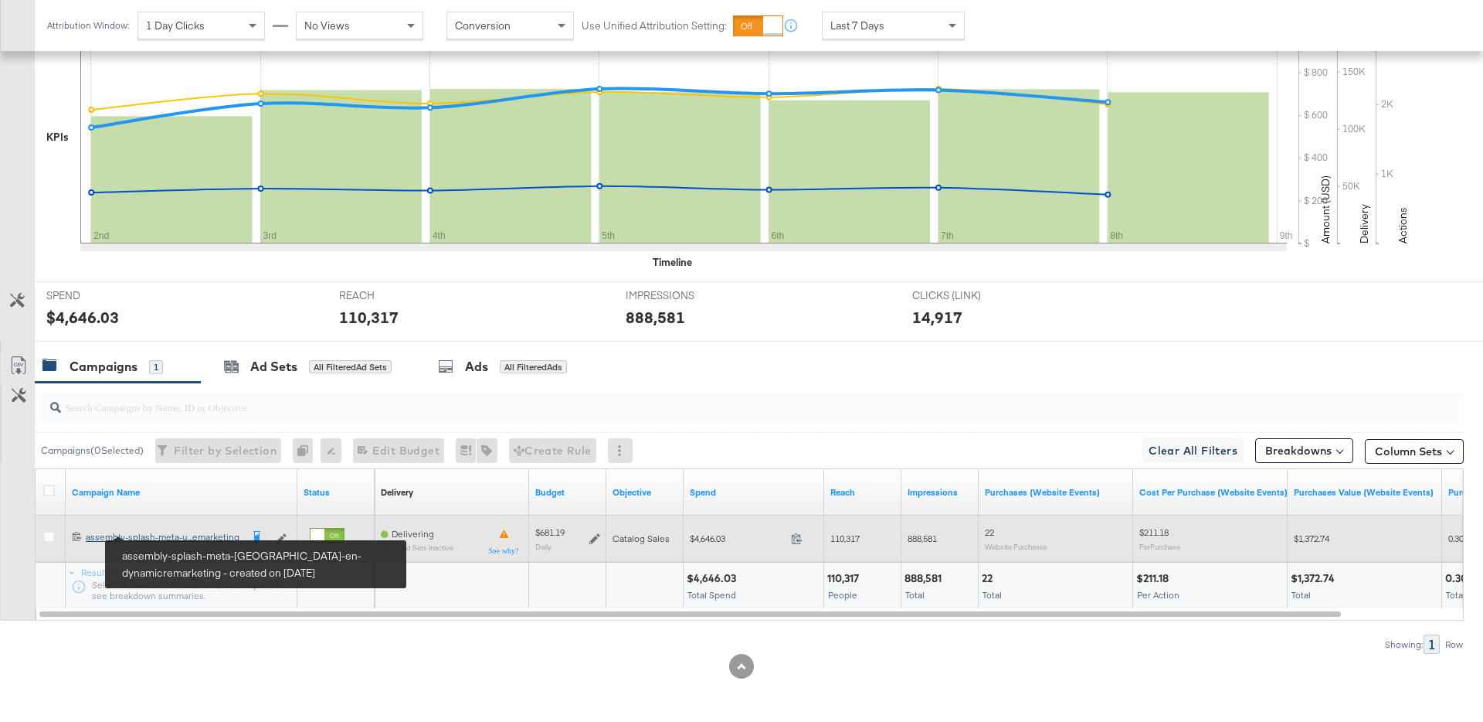
click at [163, 535] on div "assembly-splash-meta-uae-en-dynamicremarketing assembly-splash-meta-u...emarket…" at bounding box center [163, 537] width 155 height 12
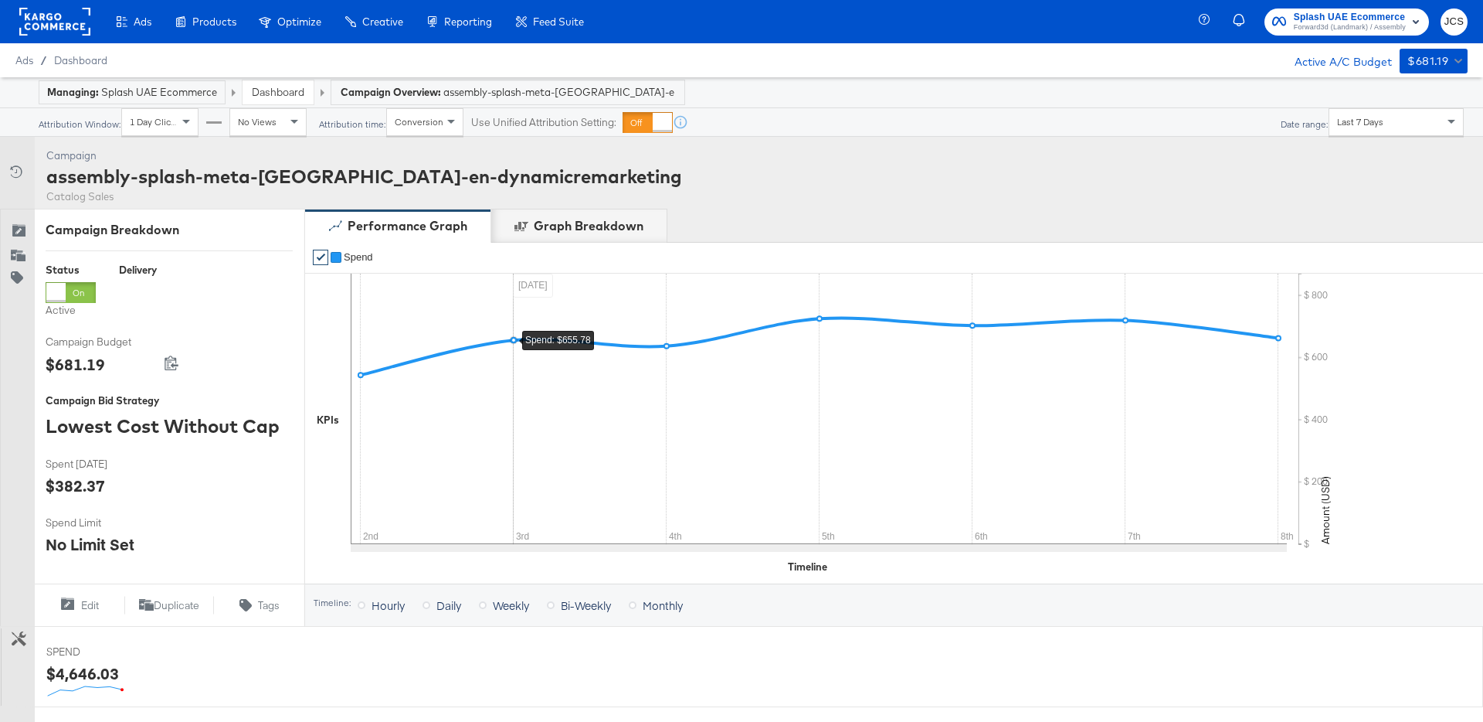
click at [66, 21] on rect at bounding box center [54, 22] width 71 height 28
